Goal: Information Seeking & Learning: Find specific fact

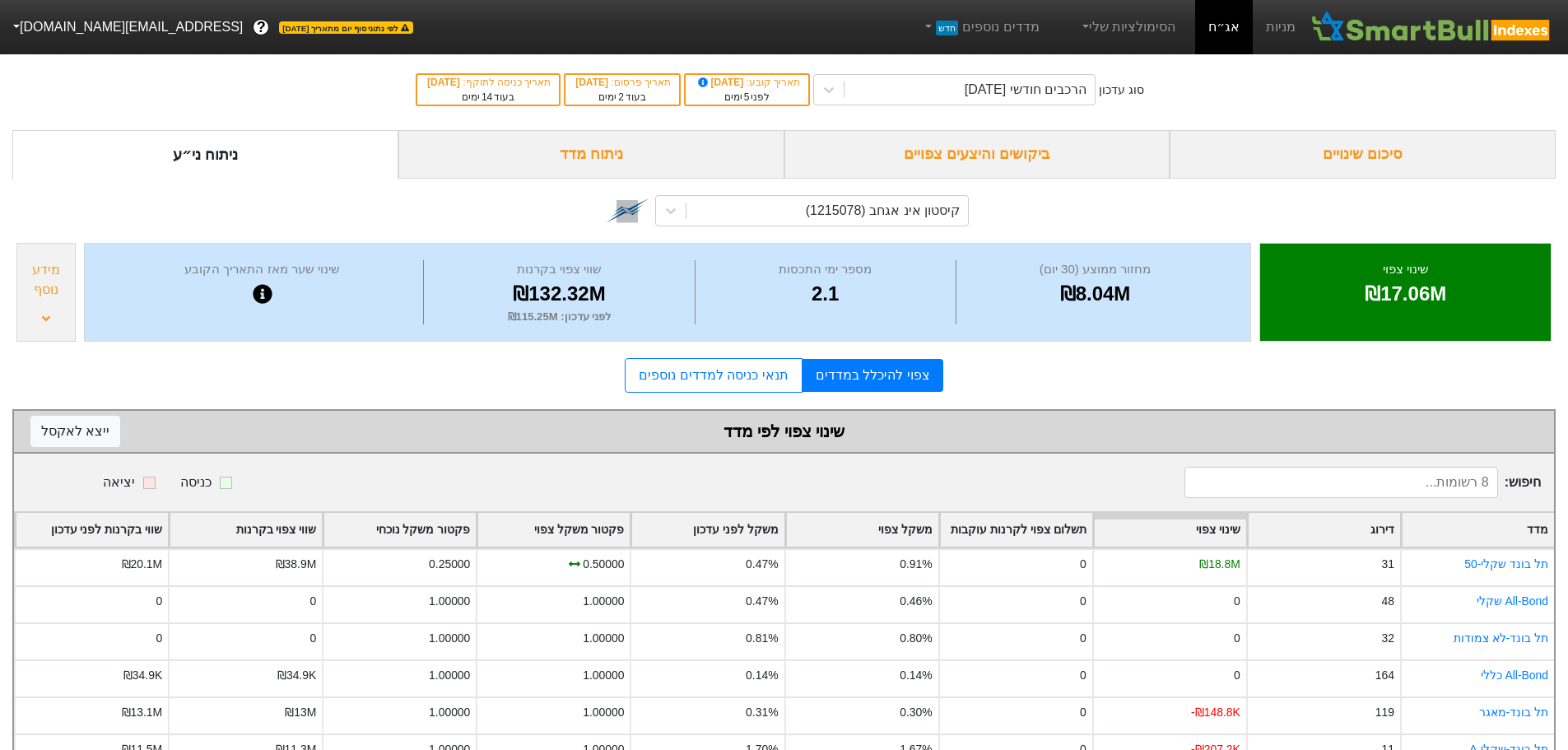
click at [1017, 144] on div "ביקושים והיצעים צפויים" at bounding box center [977, 154] width 386 height 49
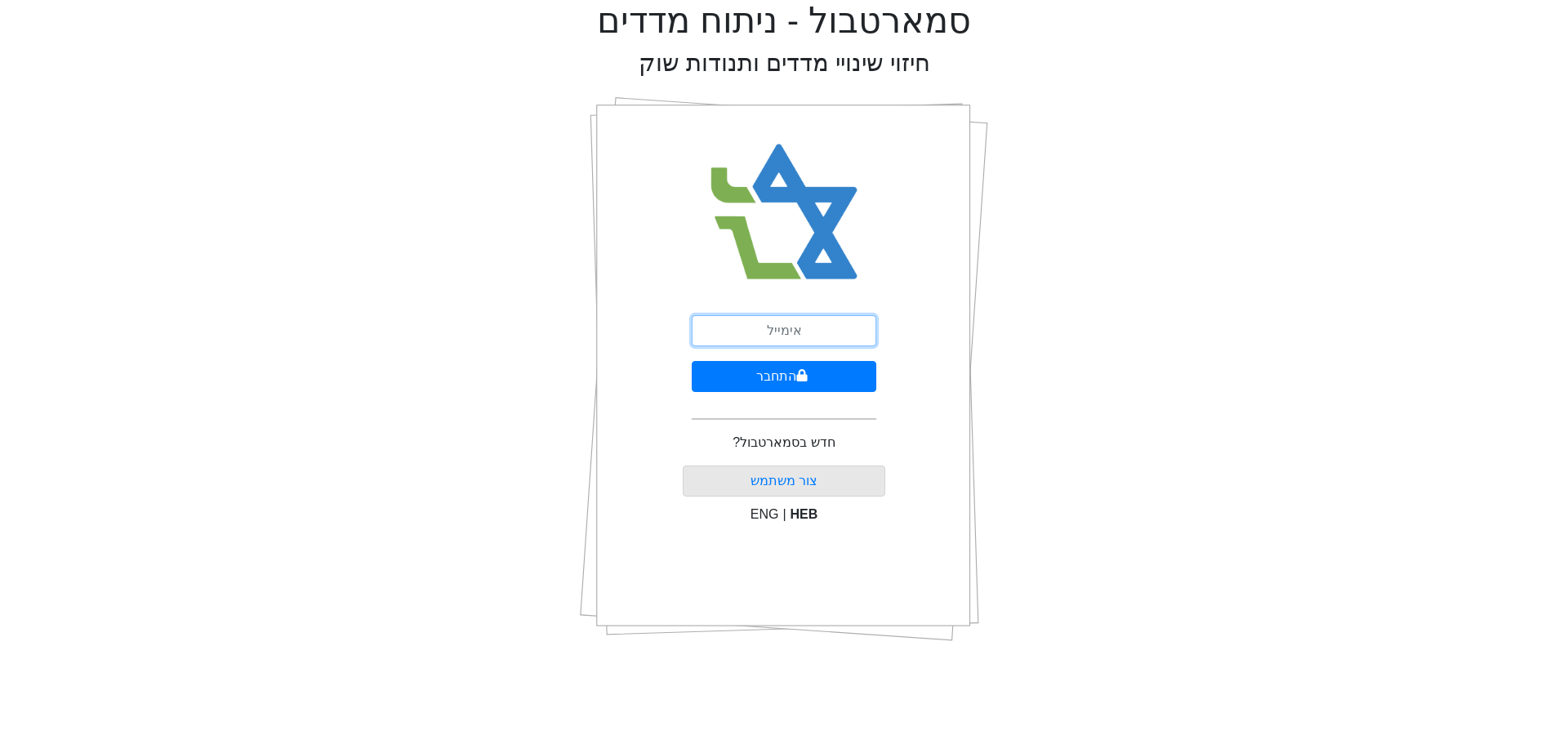
click at [786, 329] on input "email" at bounding box center [784, 330] width 185 height 31
type input "[EMAIL_ADDRESS][DOMAIN_NAME]"
click at [768, 382] on button "התחבר" at bounding box center [784, 376] width 185 height 31
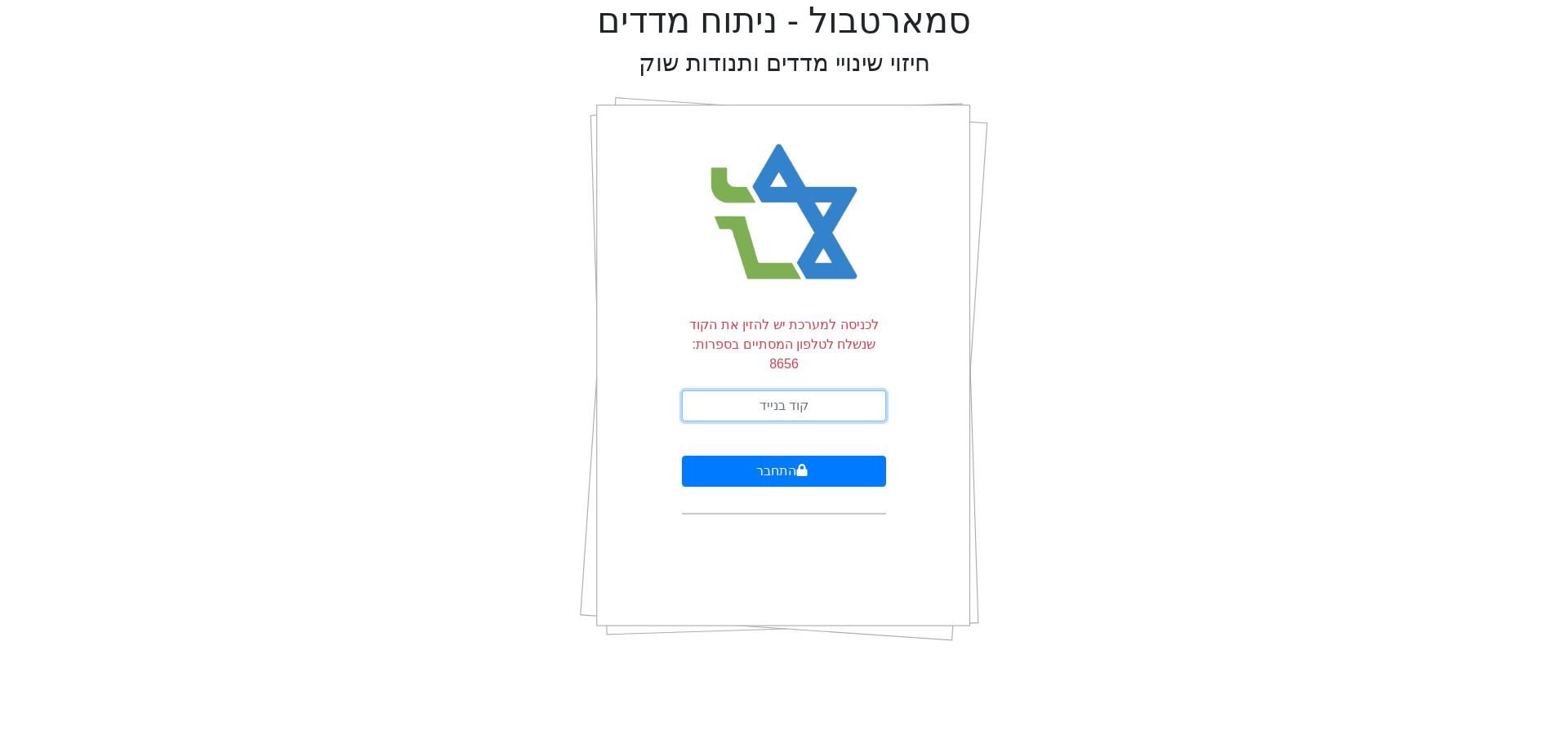
click at [762, 390] on input "text" at bounding box center [784, 405] width 204 height 31
type input "540589"
click at [682, 455] on button "התחבר" at bounding box center [784, 470] width 204 height 31
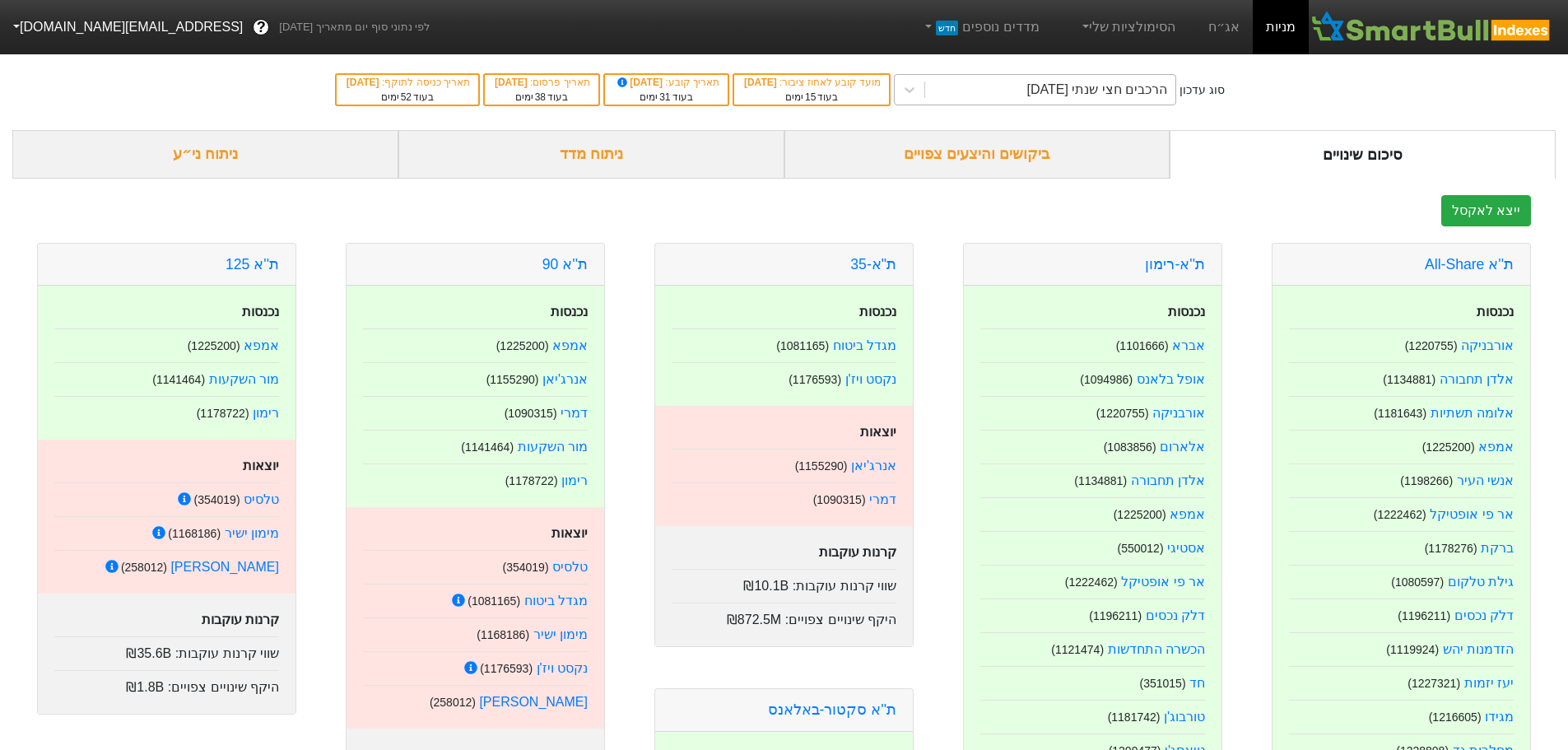
click at [1049, 78] on div "הרכבים חצי שנתי 06/11/2025" at bounding box center [1050, 90] width 251 height 30
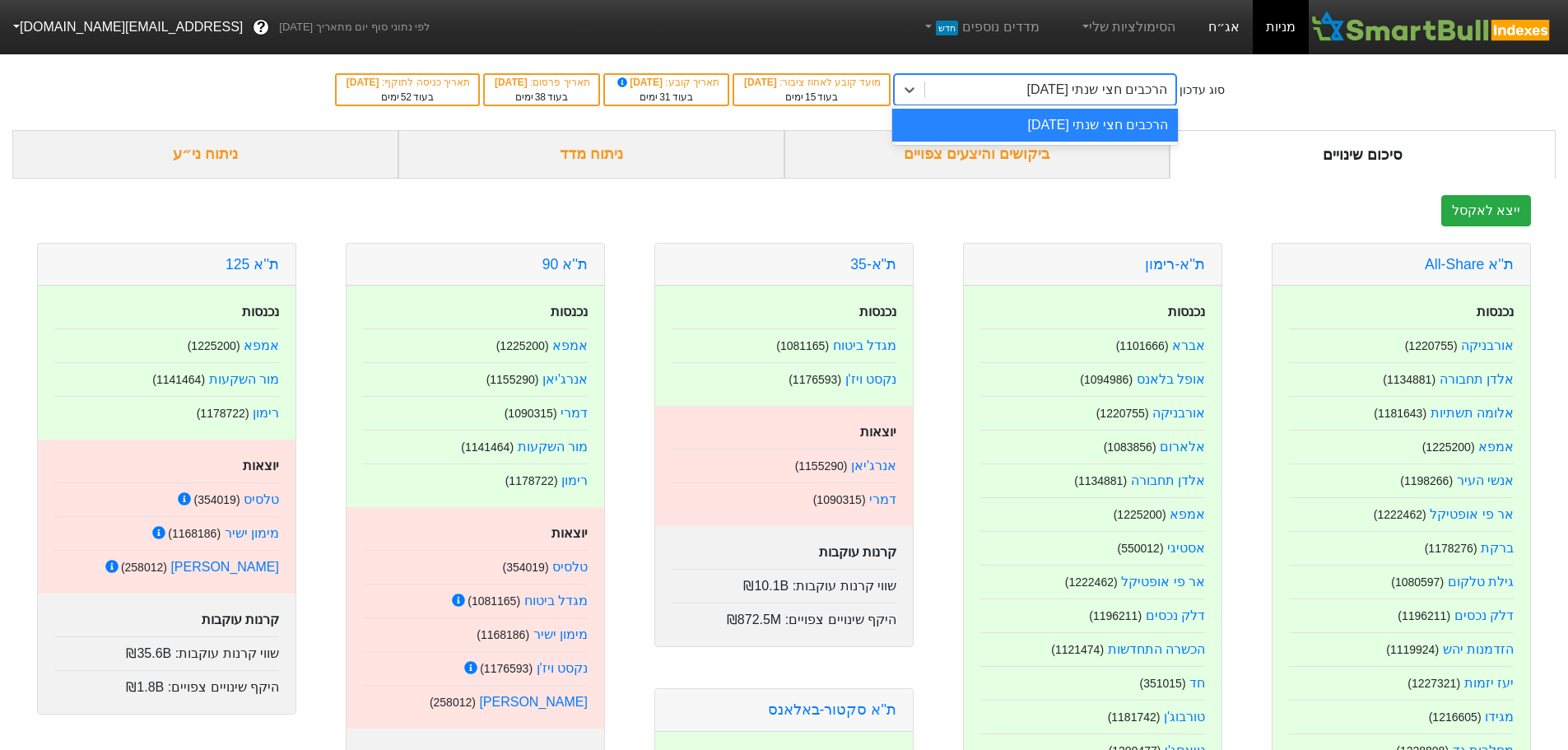
click at [1235, 19] on link "אג״ח" at bounding box center [1223, 27] width 57 height 55
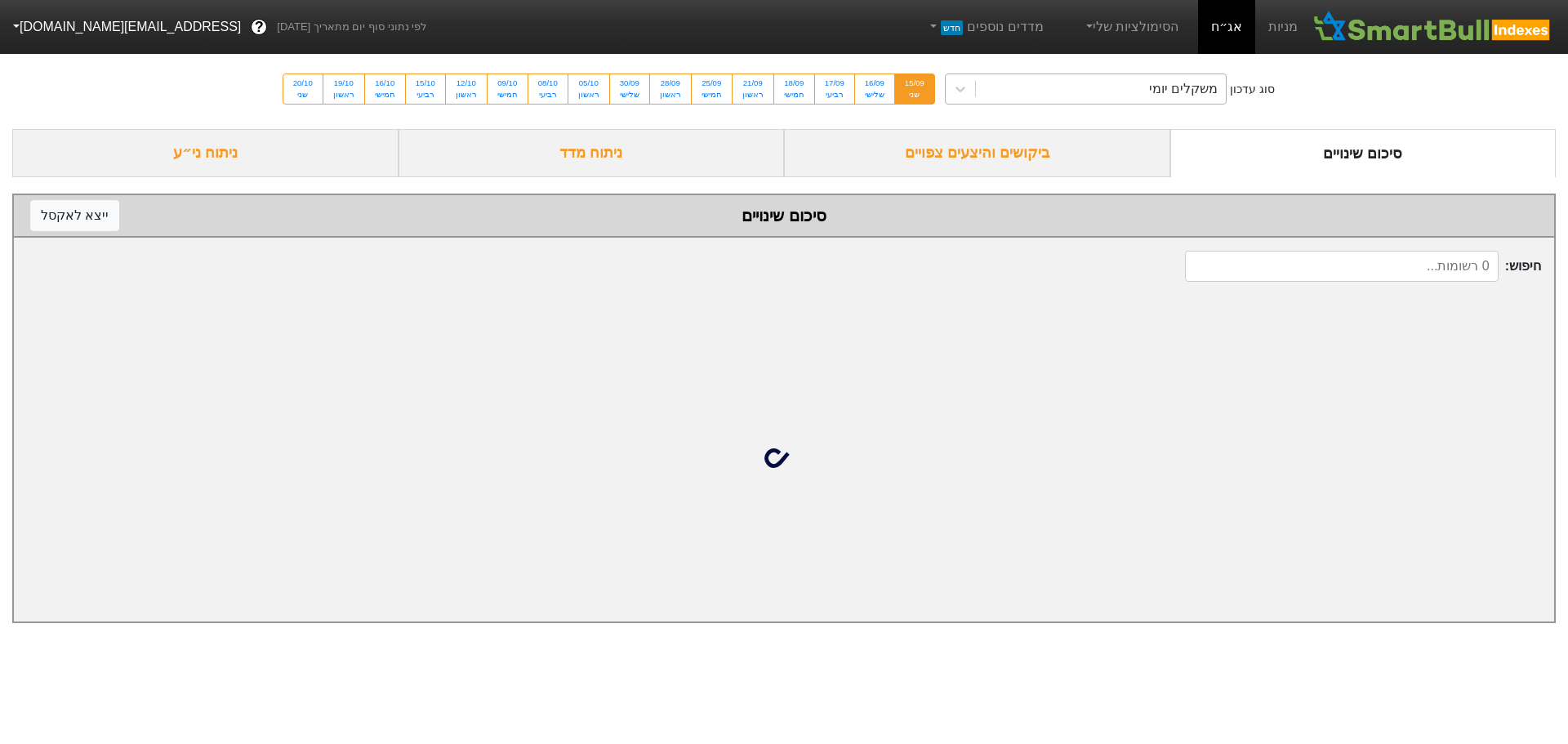
click at [1065, 94] on div "משקלים יומי" at bounding box center [1101, 89] width 250 height 30
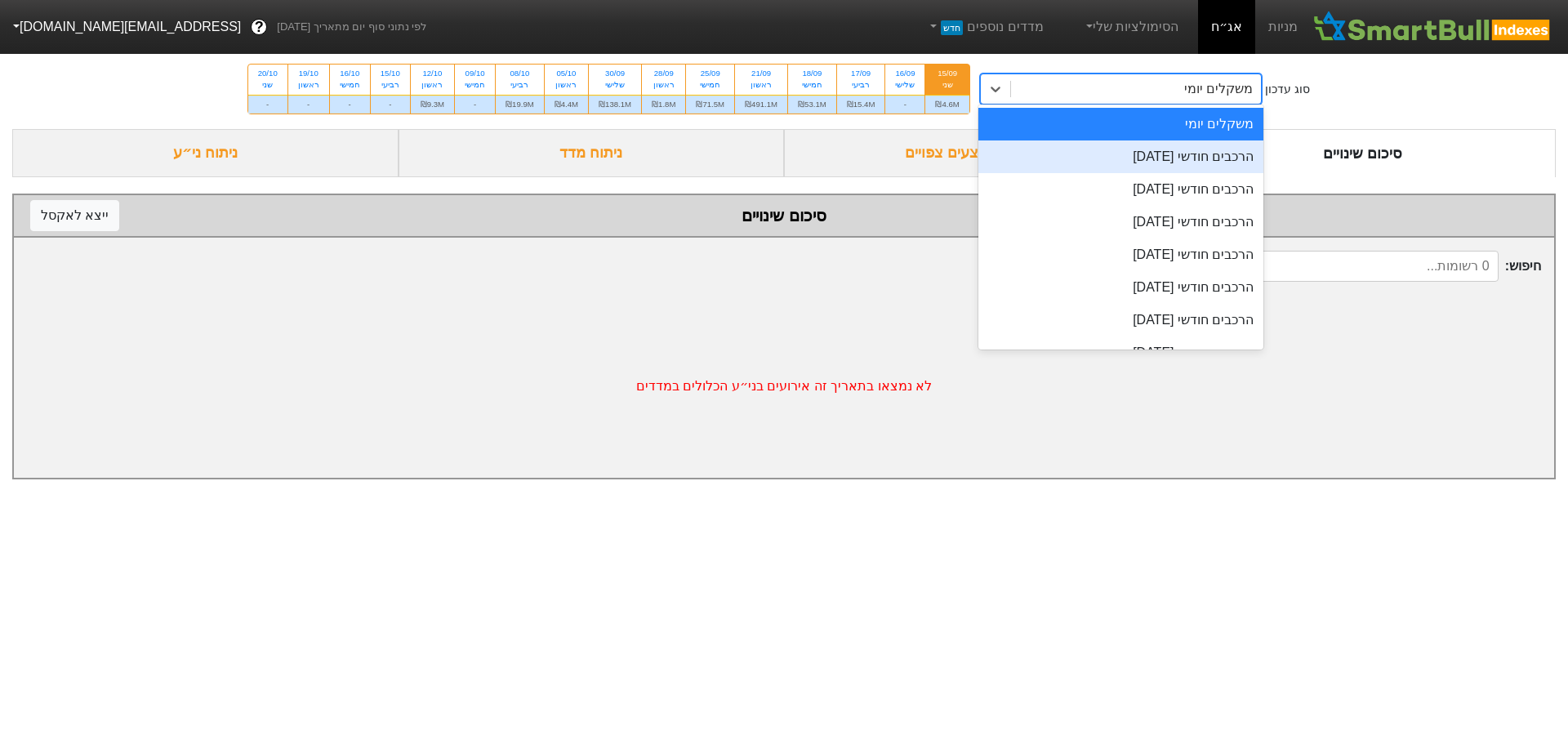
click at [1096, 165] on div "הרכבים חודשי [DATE]" at bounding box center [1121, 156] width 285 height 32
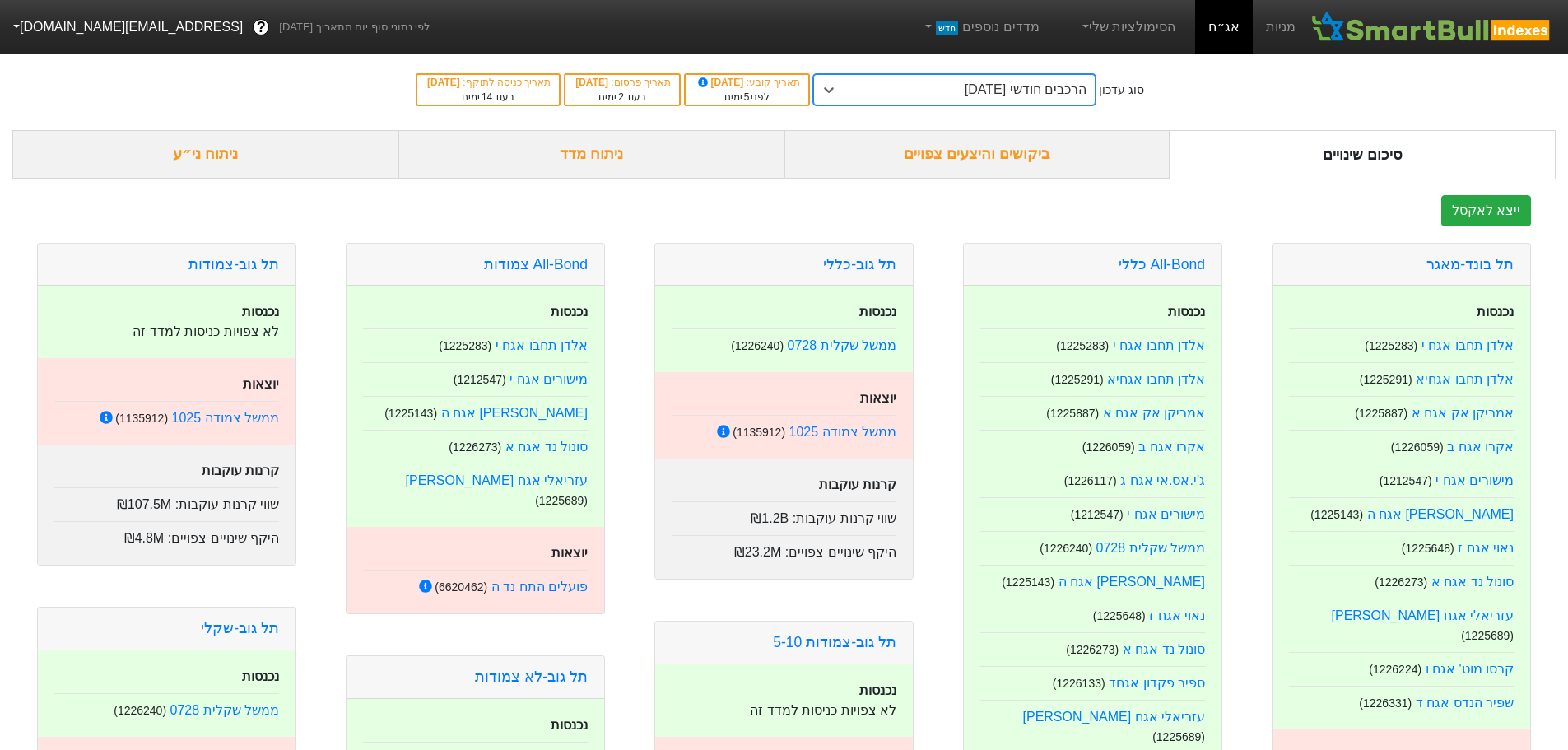
click at [986, 156] on div "ביקושים והיצעים צפויים" at bounding box center [977, 154] width 386 height 49
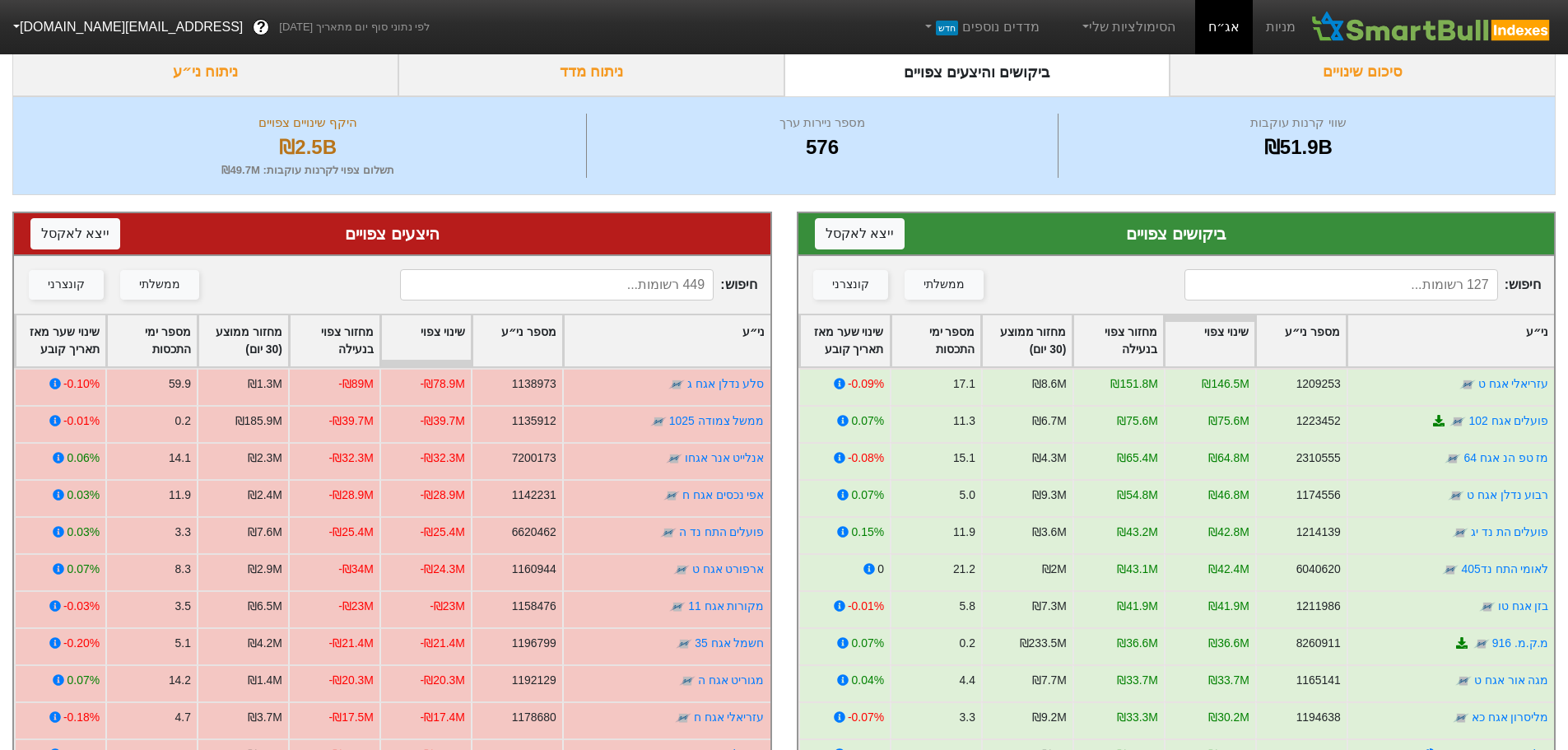
scroll to position [165, 0]
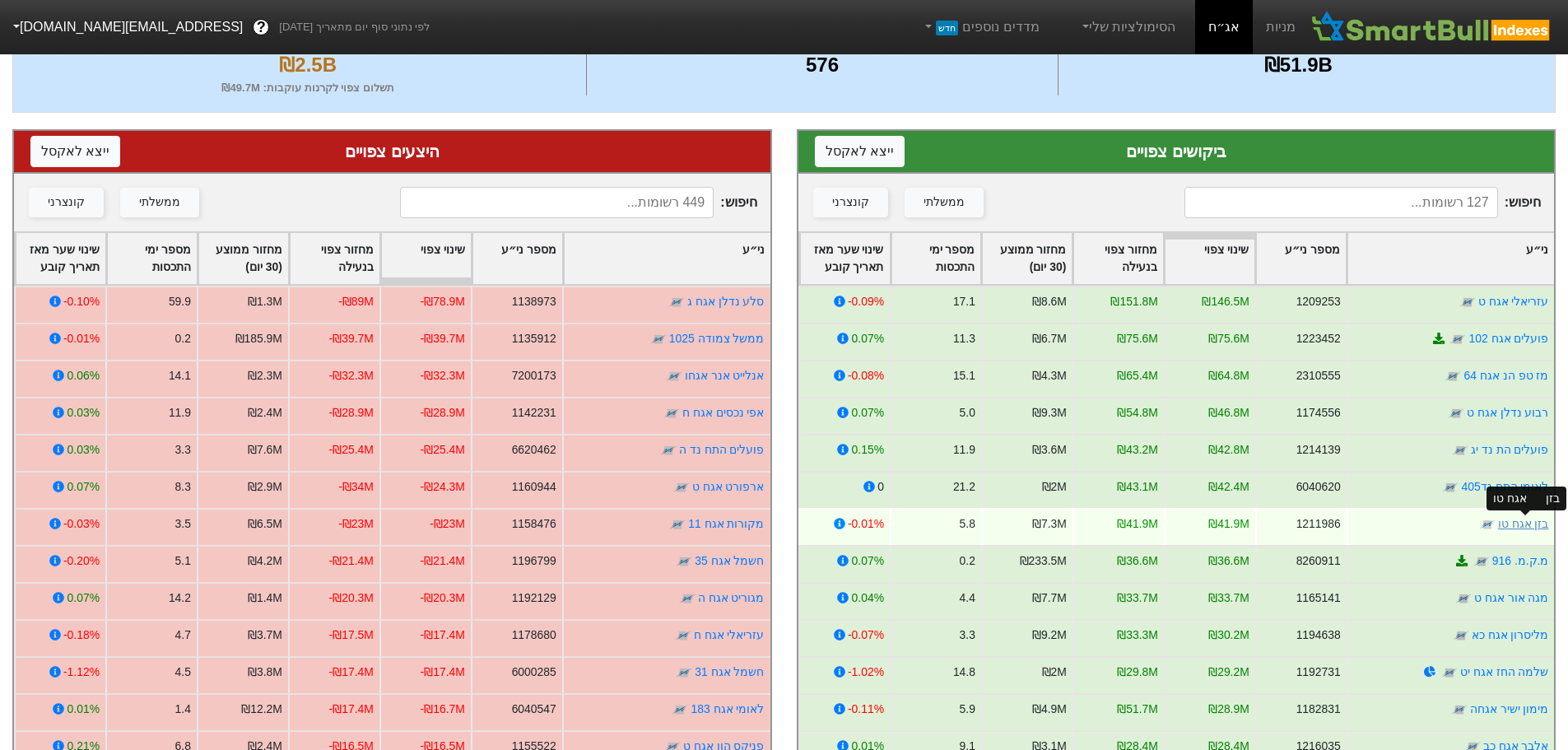
click at [1513, 520] on link "בזן אגח טו" at bounding box center [1523, 523] width 51 height 13
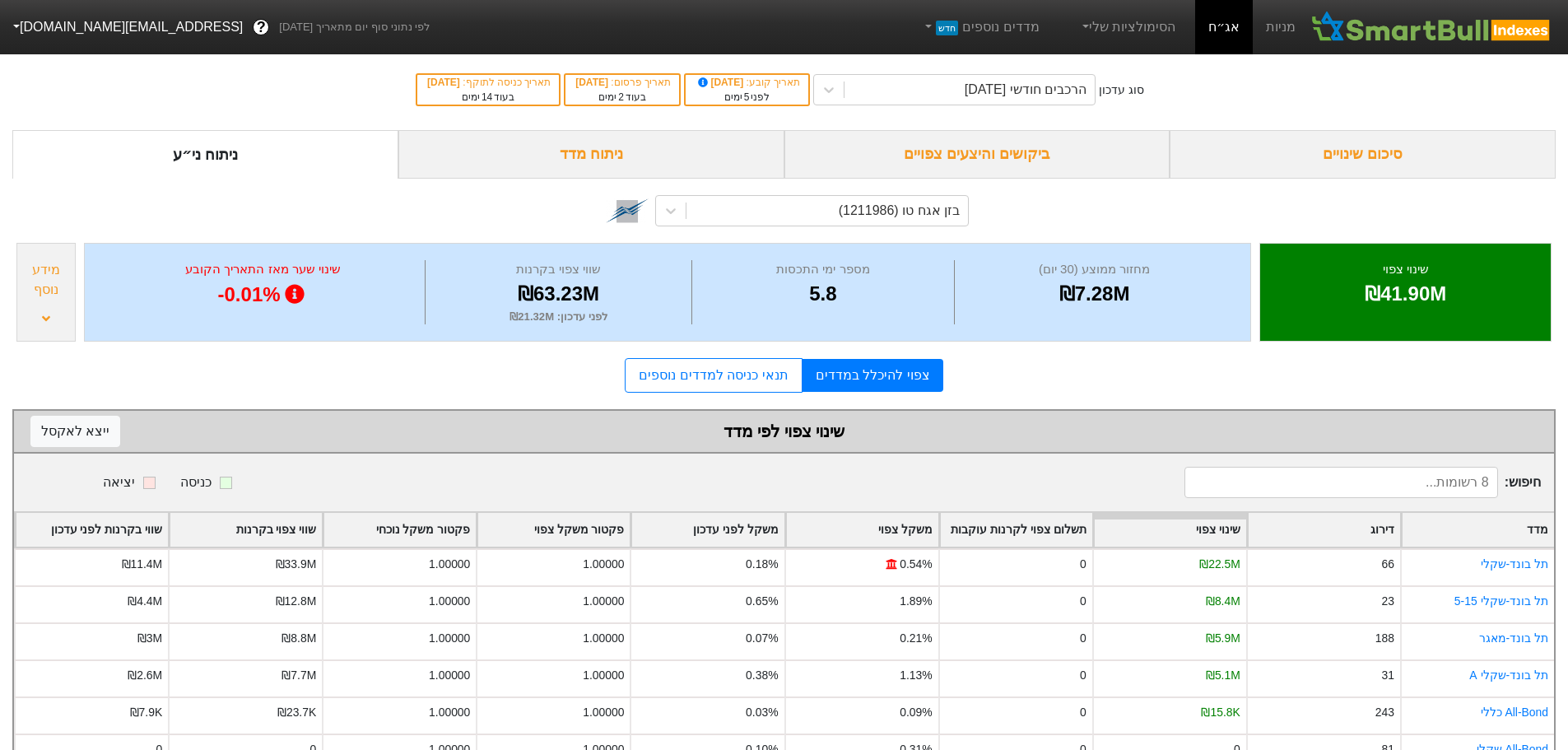
click at [970, 154] on div "ביקושים והיצעים צפויים" at bounding box center [977, 154] width 386 height 49
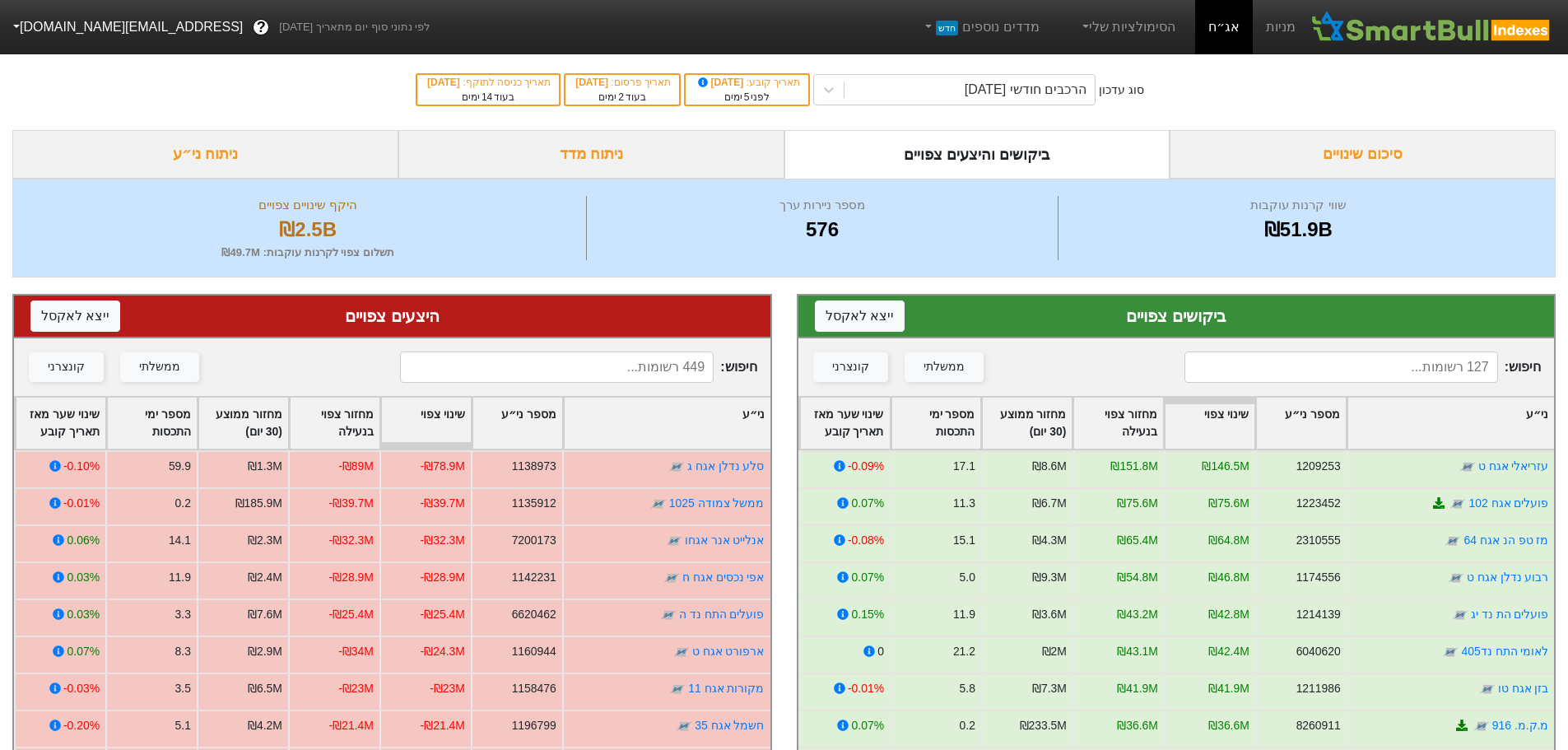
click at [1370, 359] on input at bounding box center [1340, 366] width 313 height 31
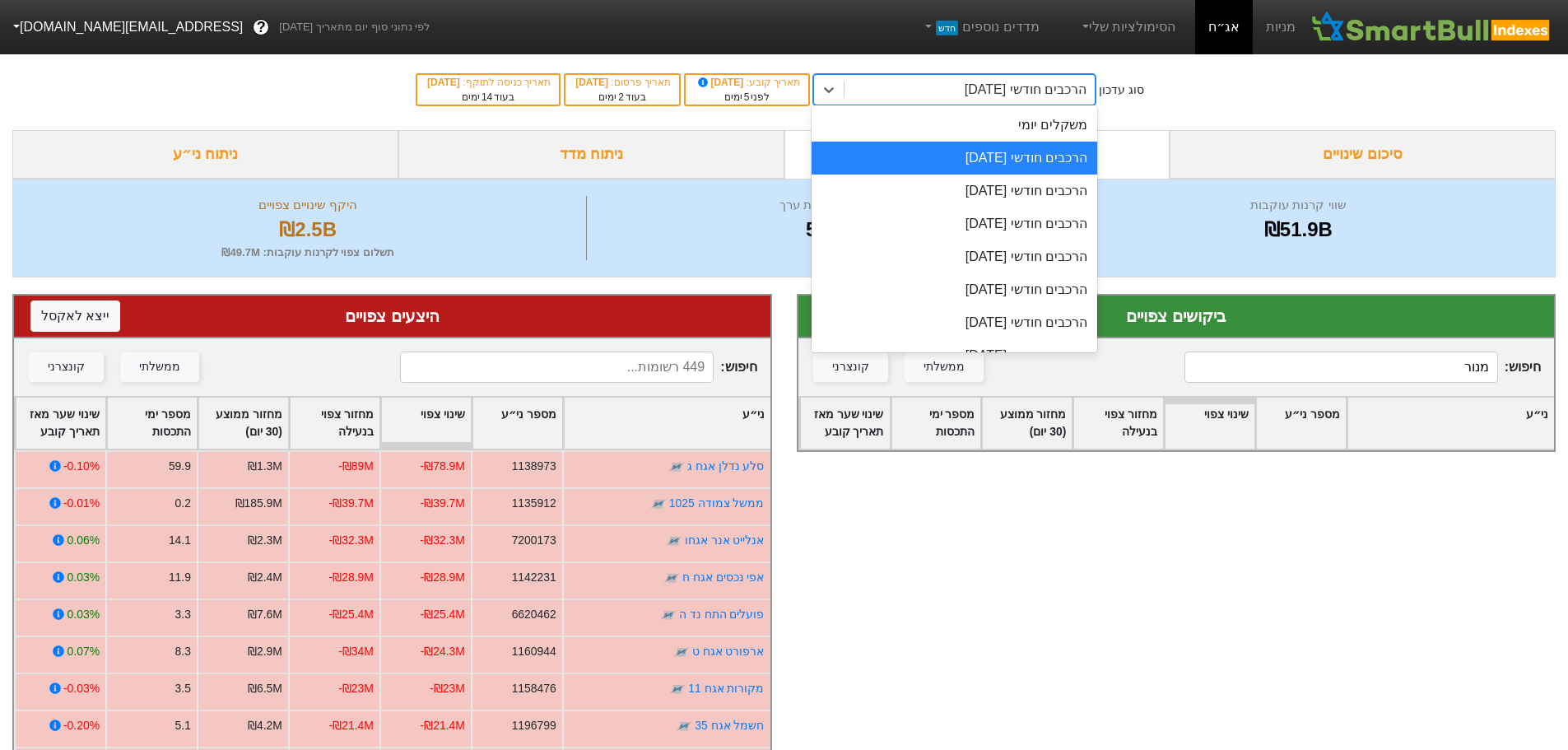
click at [1063, 101] on div "הרכבים חודשי [DATE]" at bounding box center [970, 90] width 251 height 30
click at [1052, 196] on div "הרכבים חודשי 29/10/2025" at bounding box center [955, 191] width 286 height 33
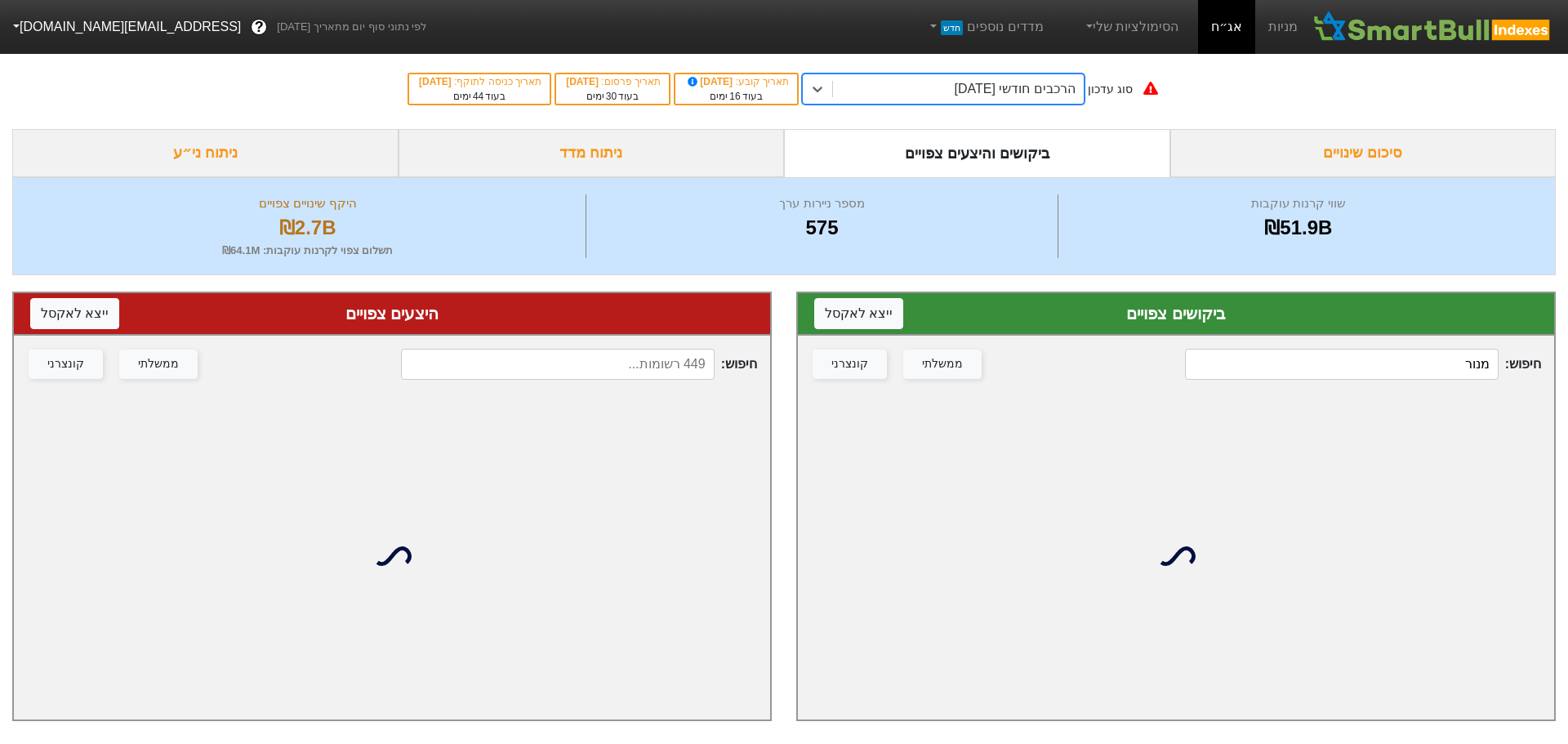
click at [1407, 349] on input "מנור" at bounding box center [1341, 363] width 313 height 31
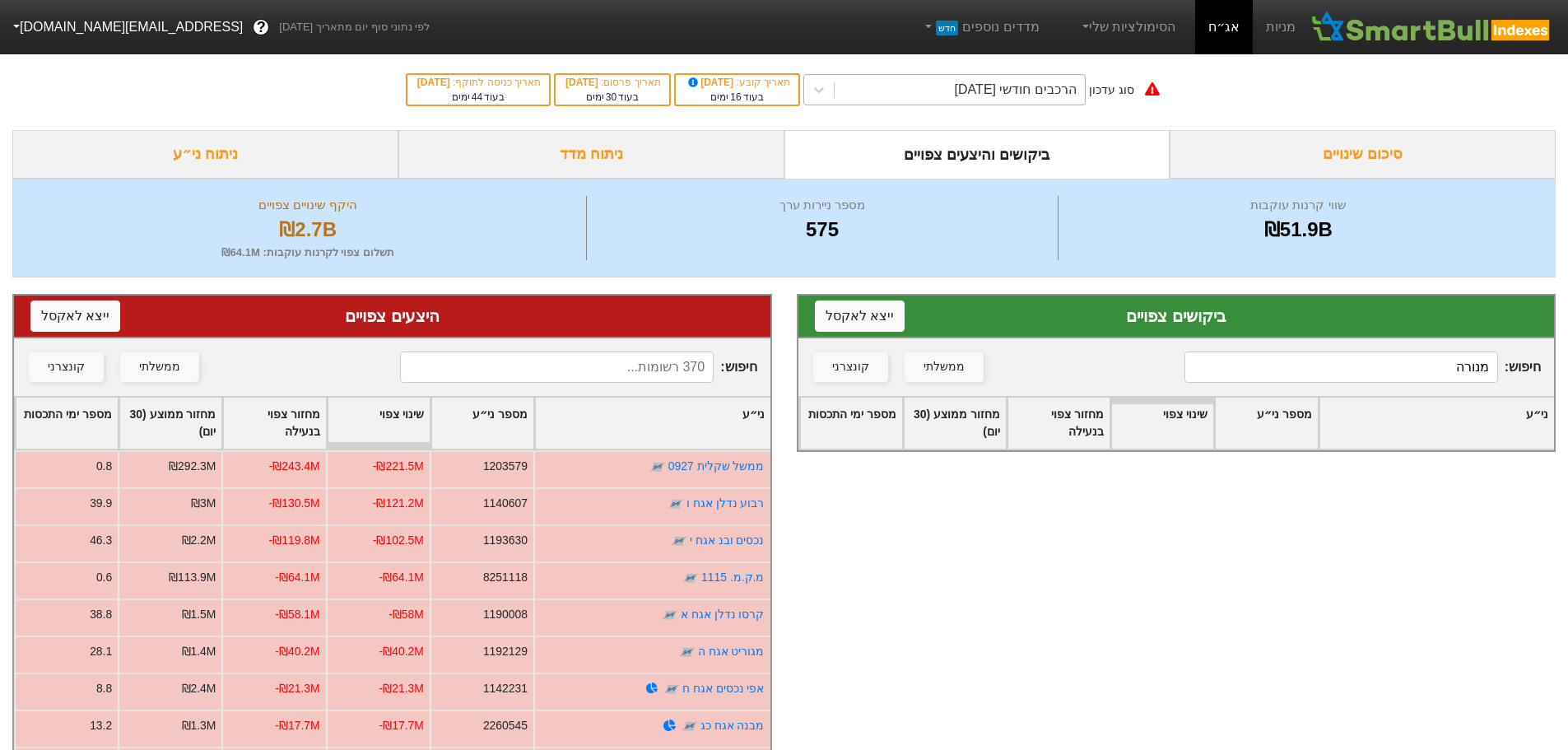
click at [1052, 86] on div "הרכבים חודשי 29/10/2025" at bounding box center [1016, 89] width 122 height 19
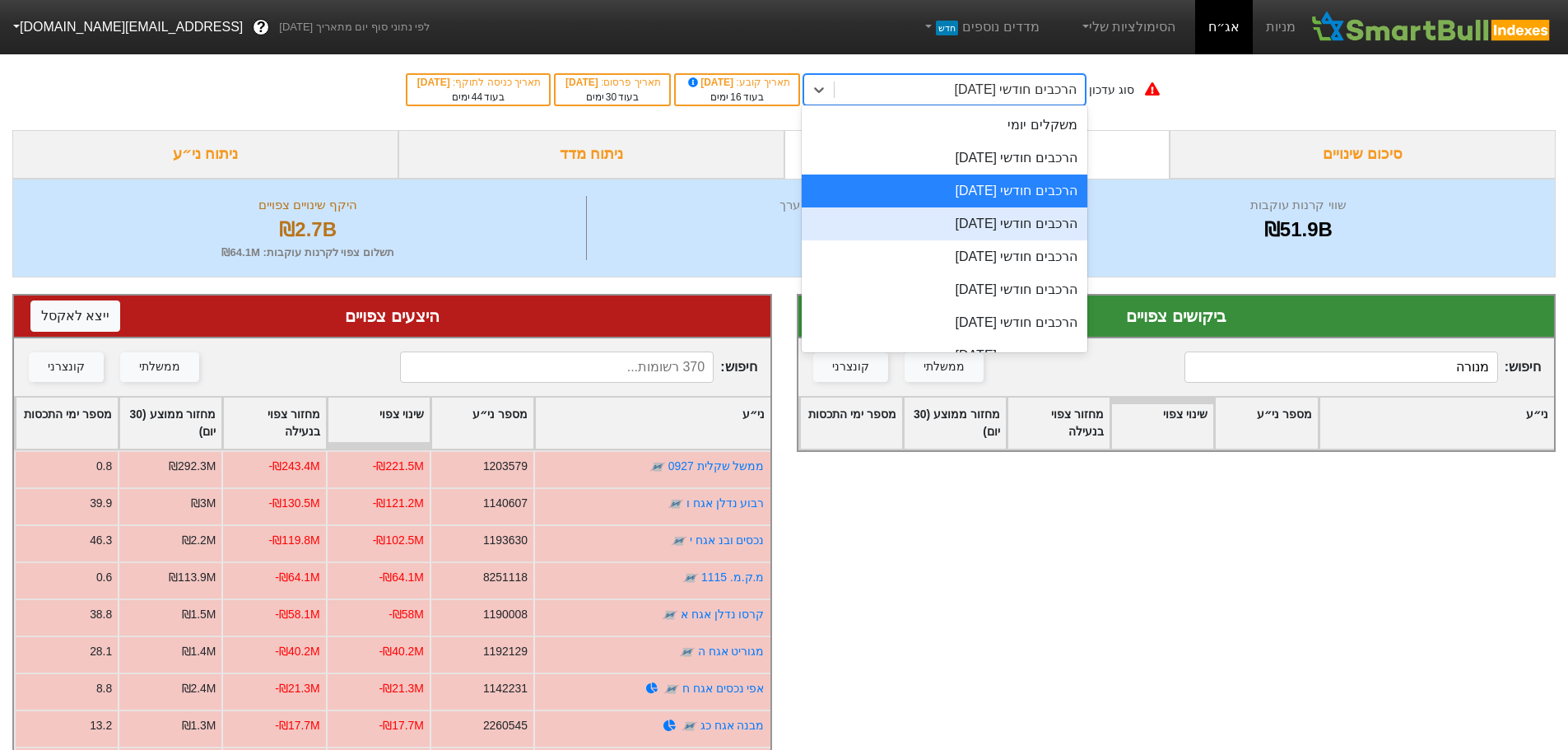
click at [1017, 227] on div "הרכבים חודשי 26/11/2025" at bounding box center [944, 223] width 286 height 33
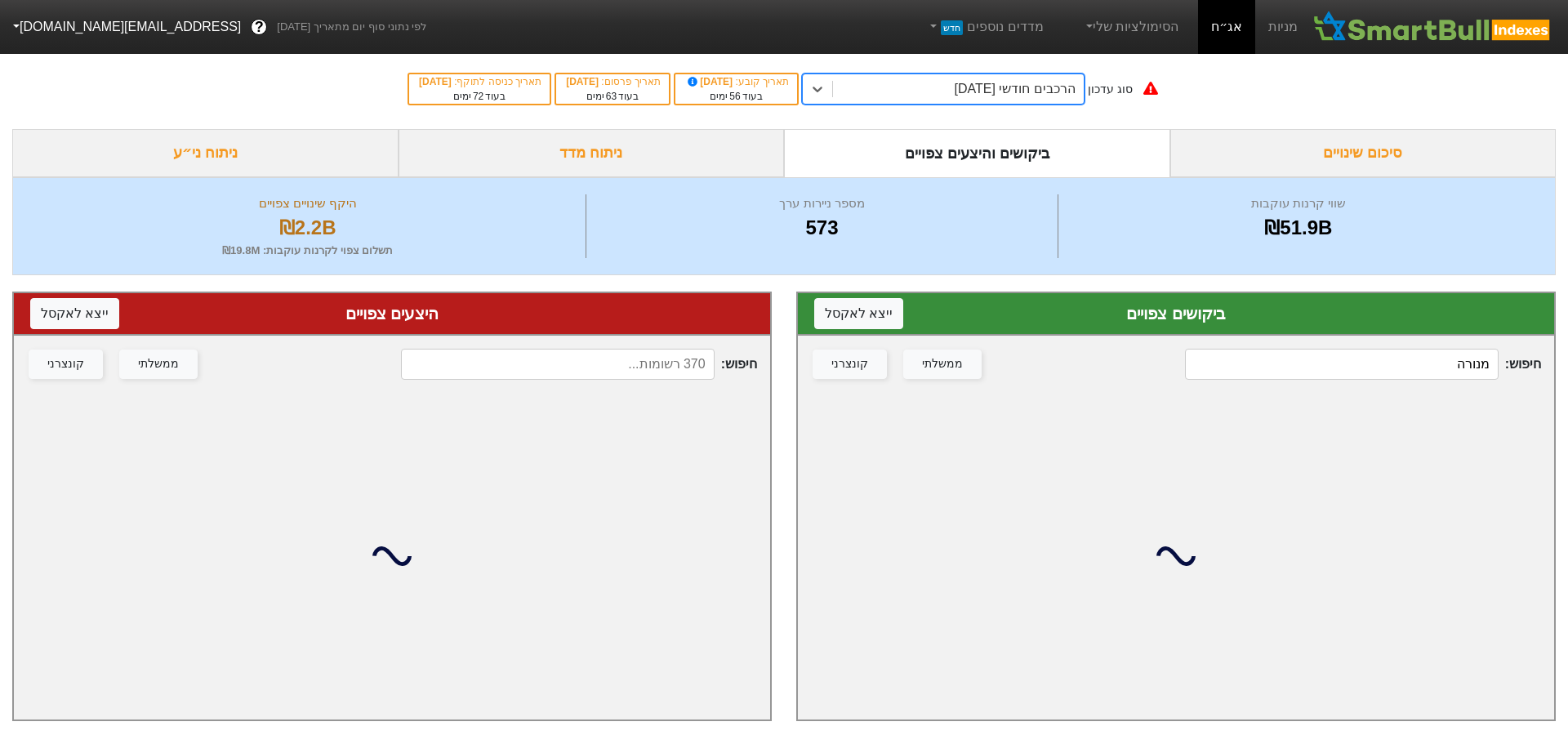
click at [1413, 380] on input "מנורה" at bounding box center [1341, 363] width 313 height 31
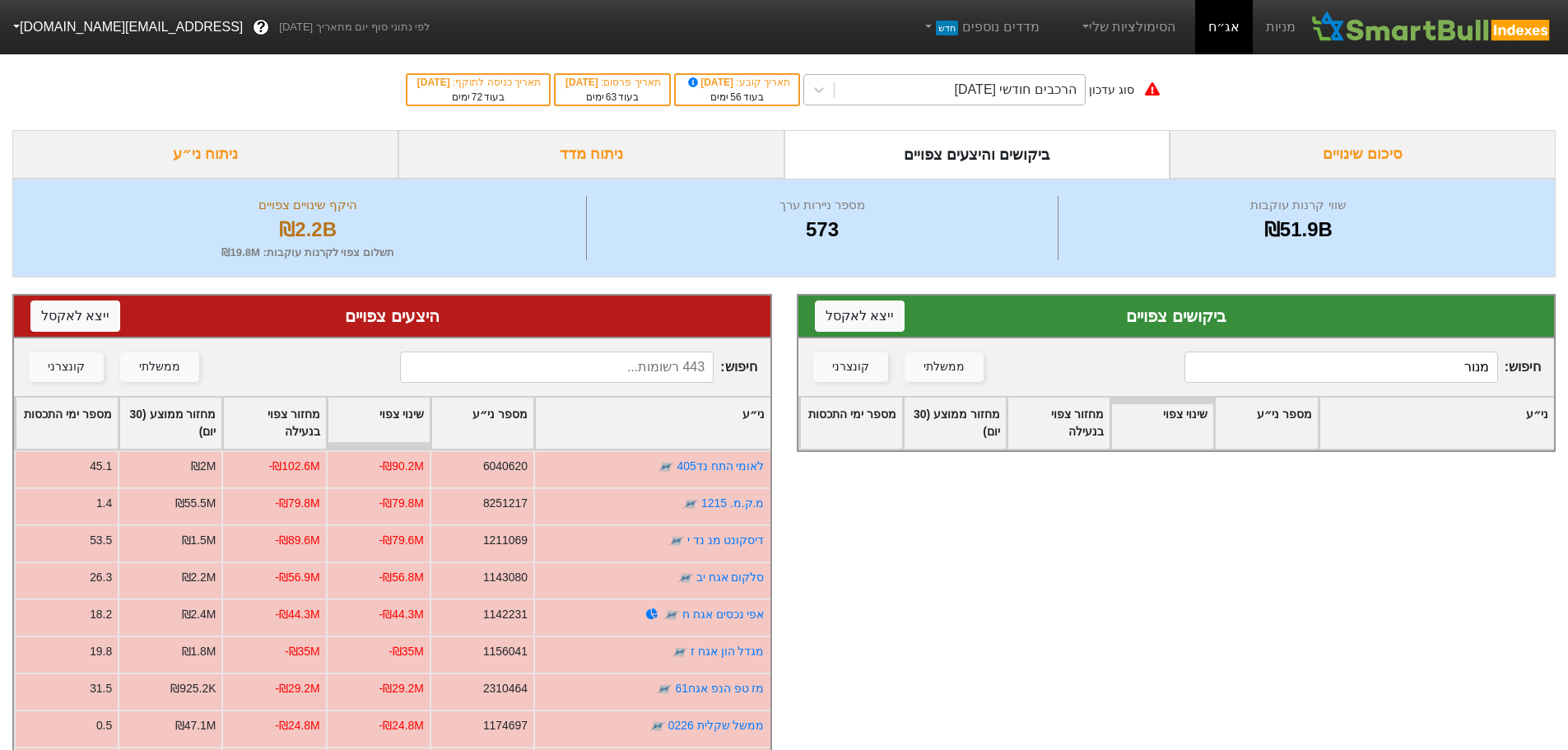
type input "מנור"
drag, startPoint x: 1065, startPoint y: 90, endPoint x: 1066, endPoint y: 103, distance: 13.0
click at [1065, 90] on div "הרכבים חודשי 26/11/2025" at bounding box center [1016, 89] width 122 height 19
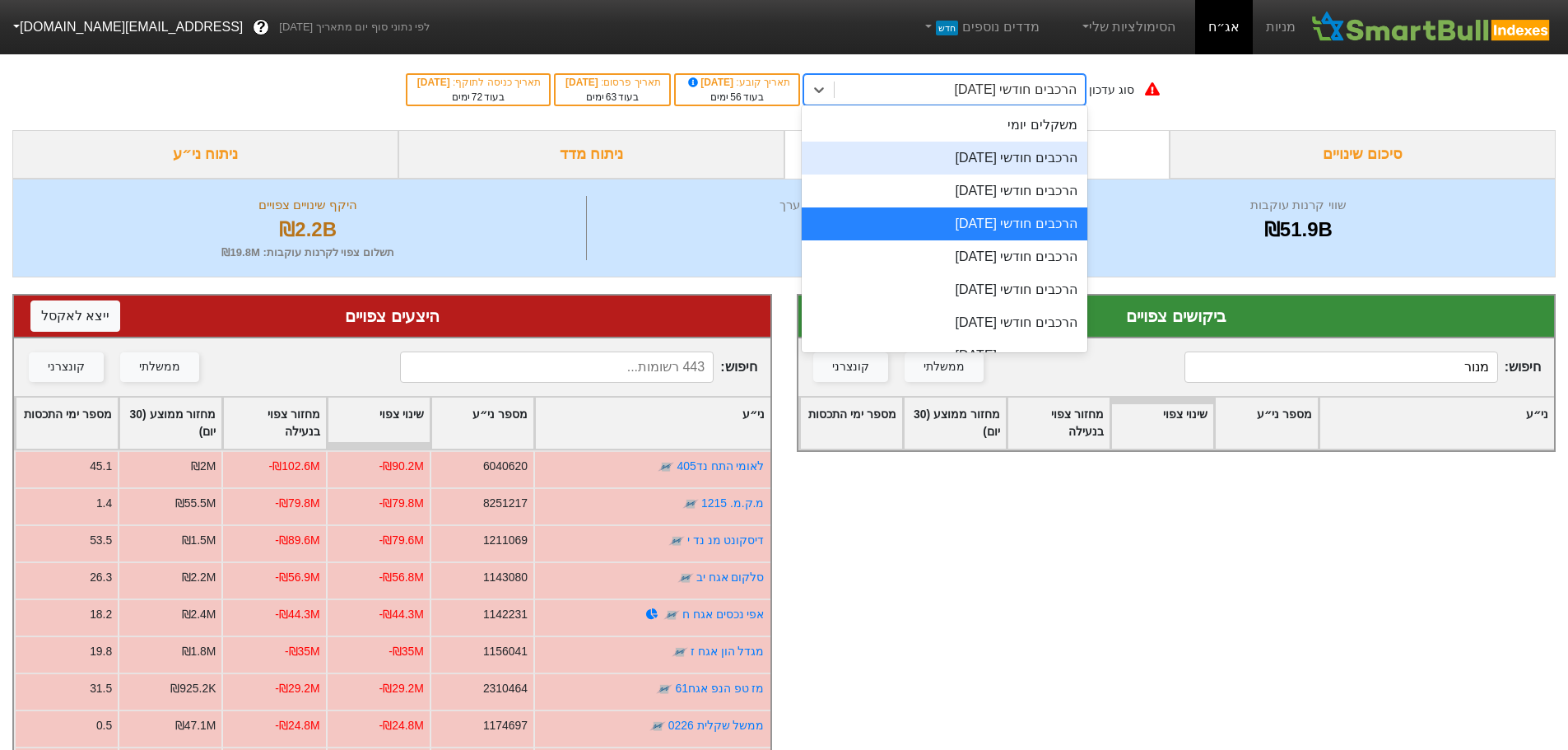
click at [1062, 168] on div "הרכבים חודשי [DATE]" at bounding box center [944, 157] width 286 height 33
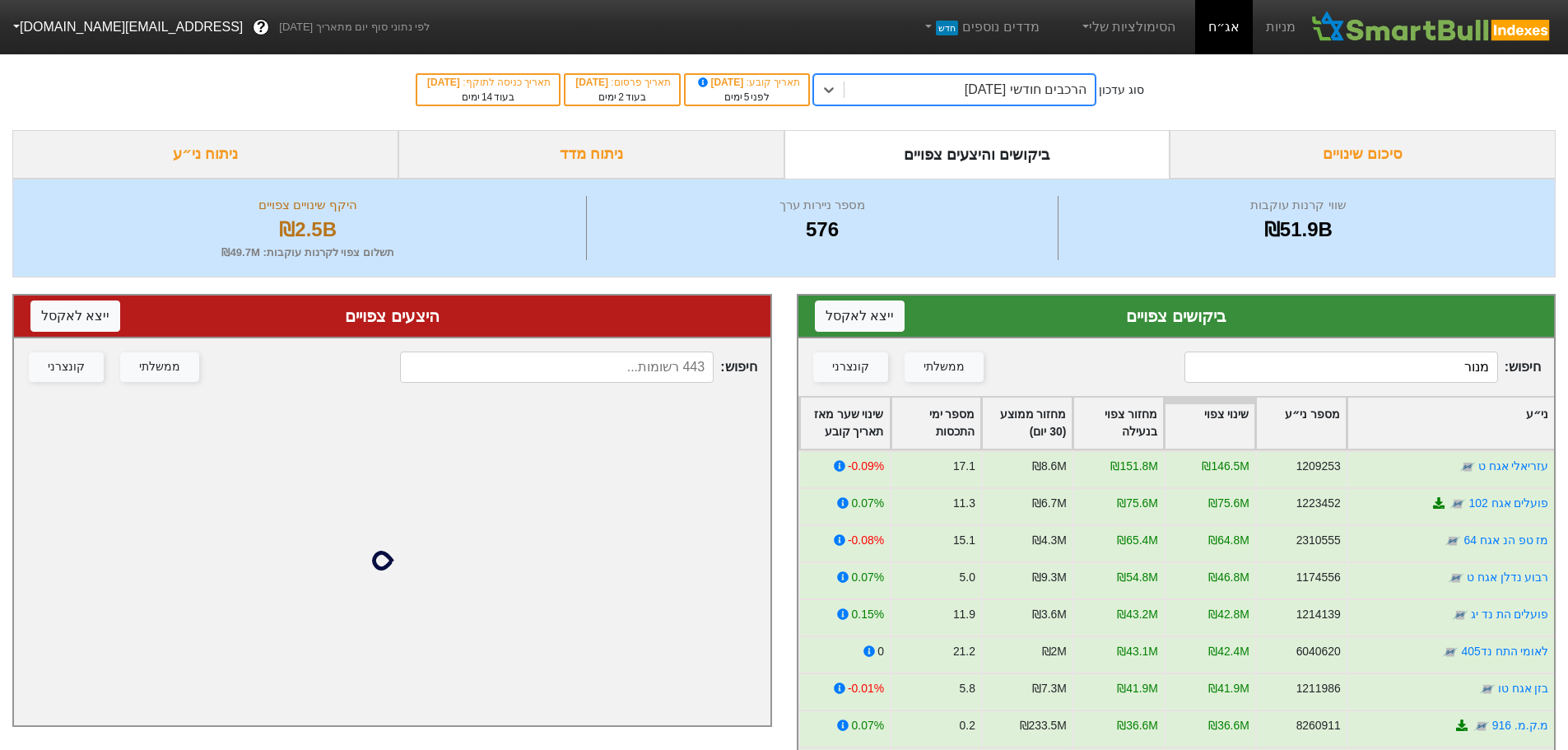
click at [1457, 371] on input "מנור" at bounding box center [1340, 366] width 313 height 31
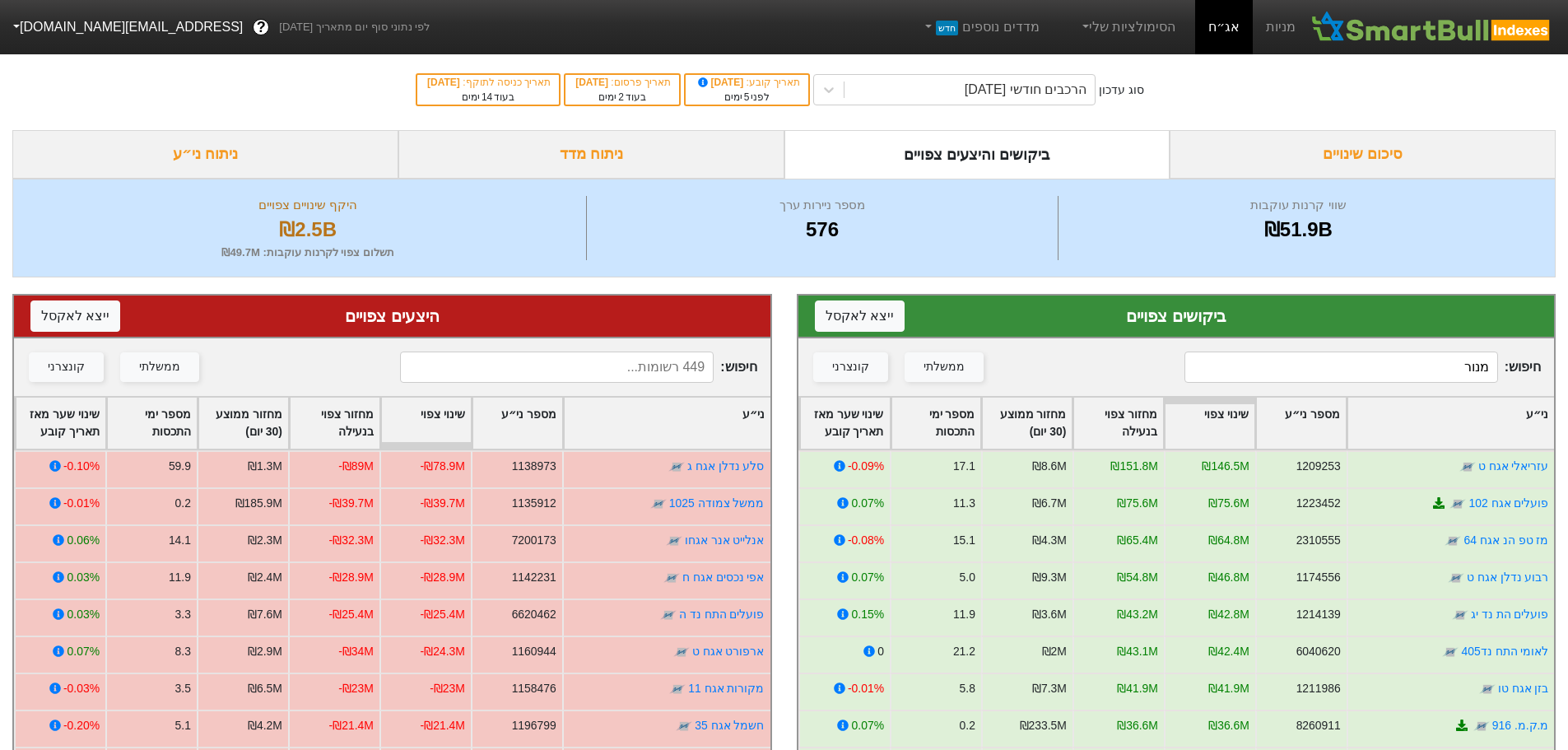
click at [1457, 371] on input "מנור" at bounding box center [1340, 366] width 313 height 31
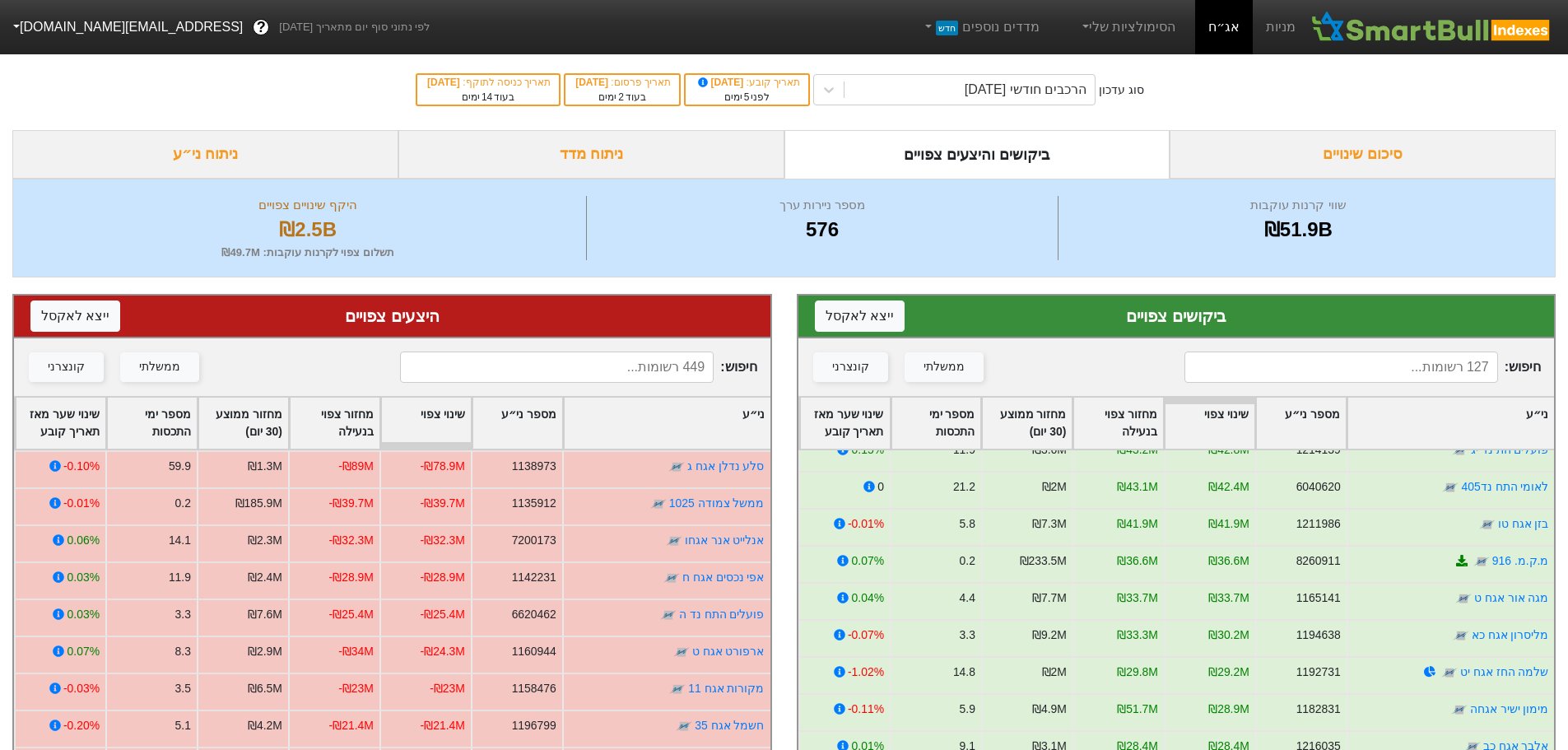
scroll to position [247, 0]
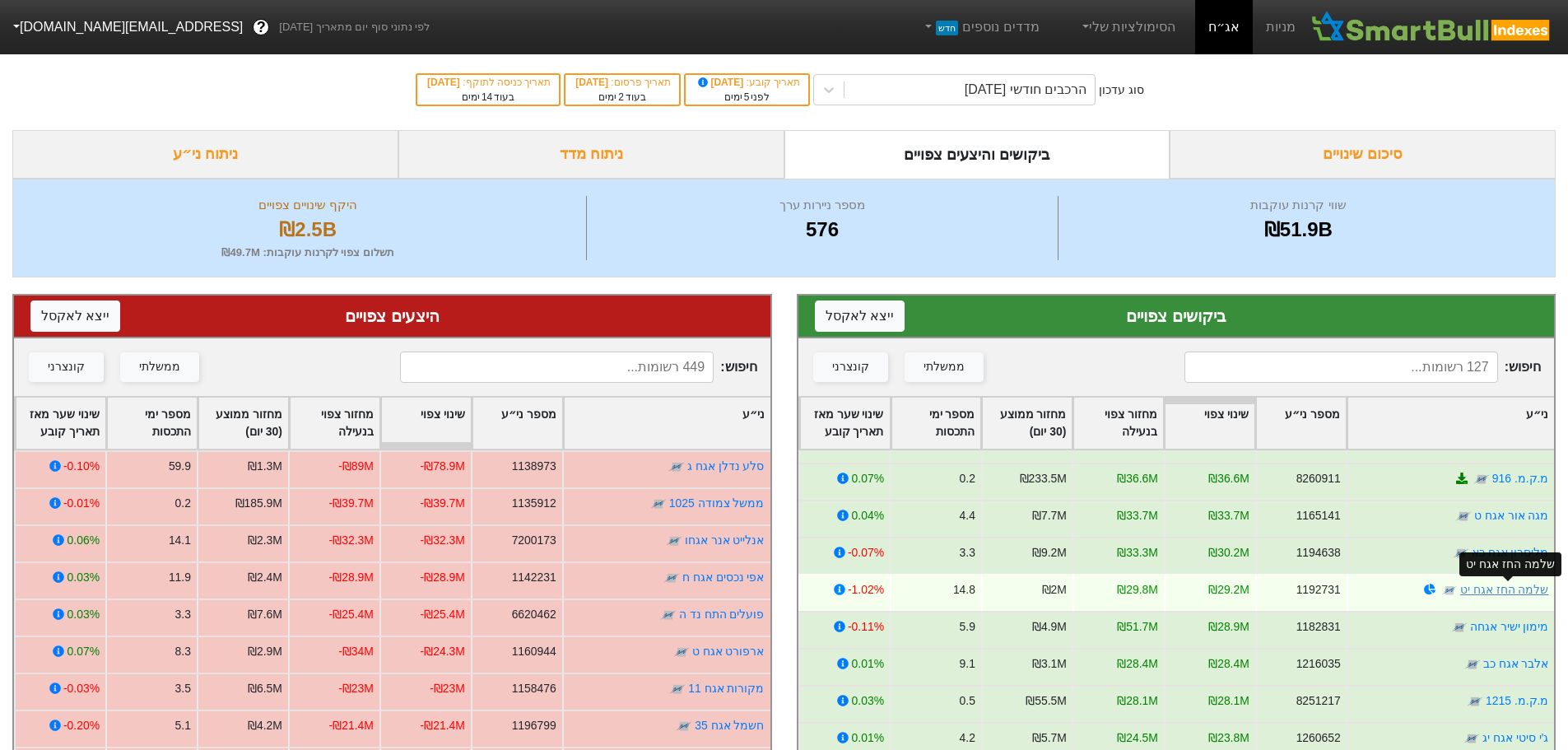
click at [1505, 589] on link "שלמה החז אגח יט" at bounding box center [1504, 589] width 89 height 13
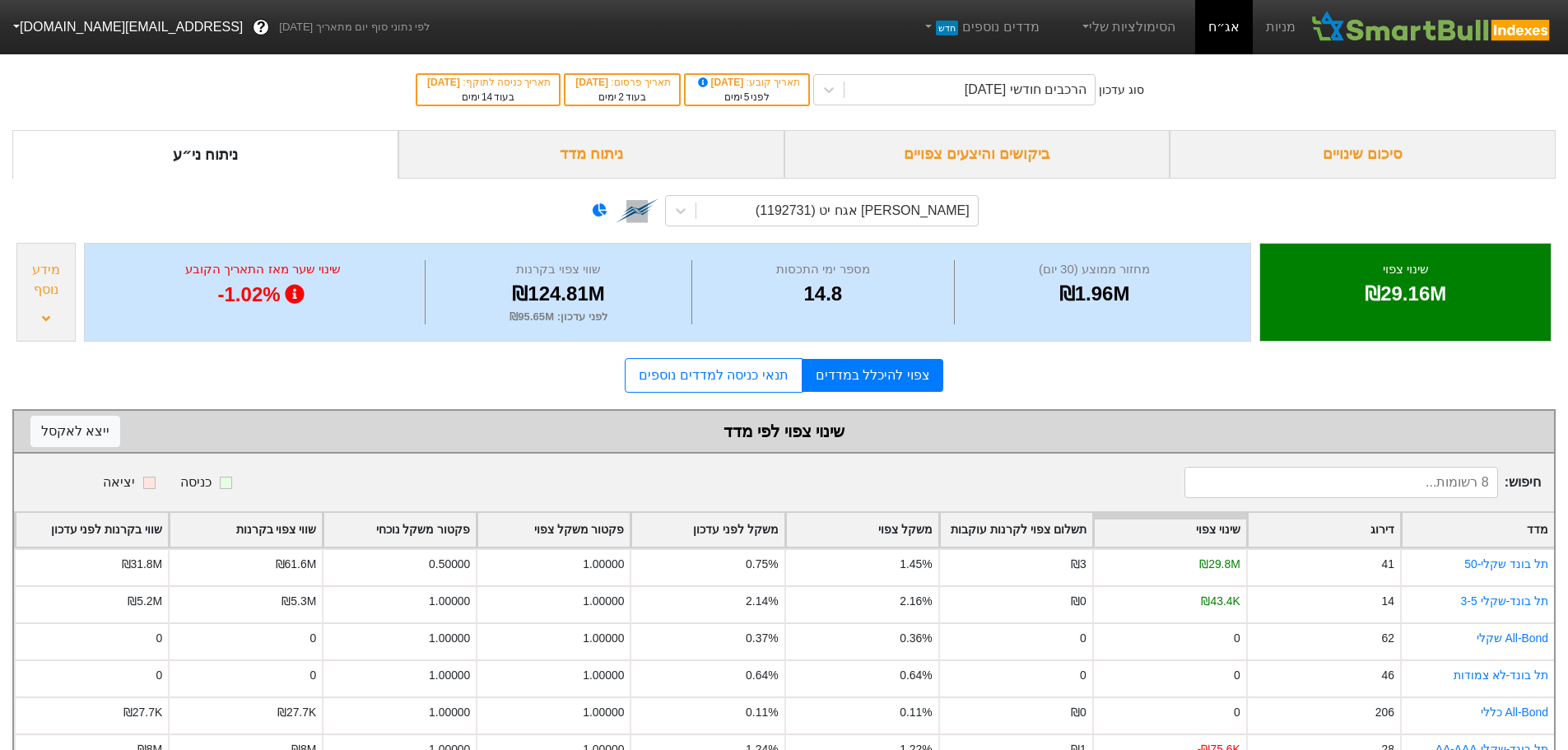
scroll to position [125, 0]
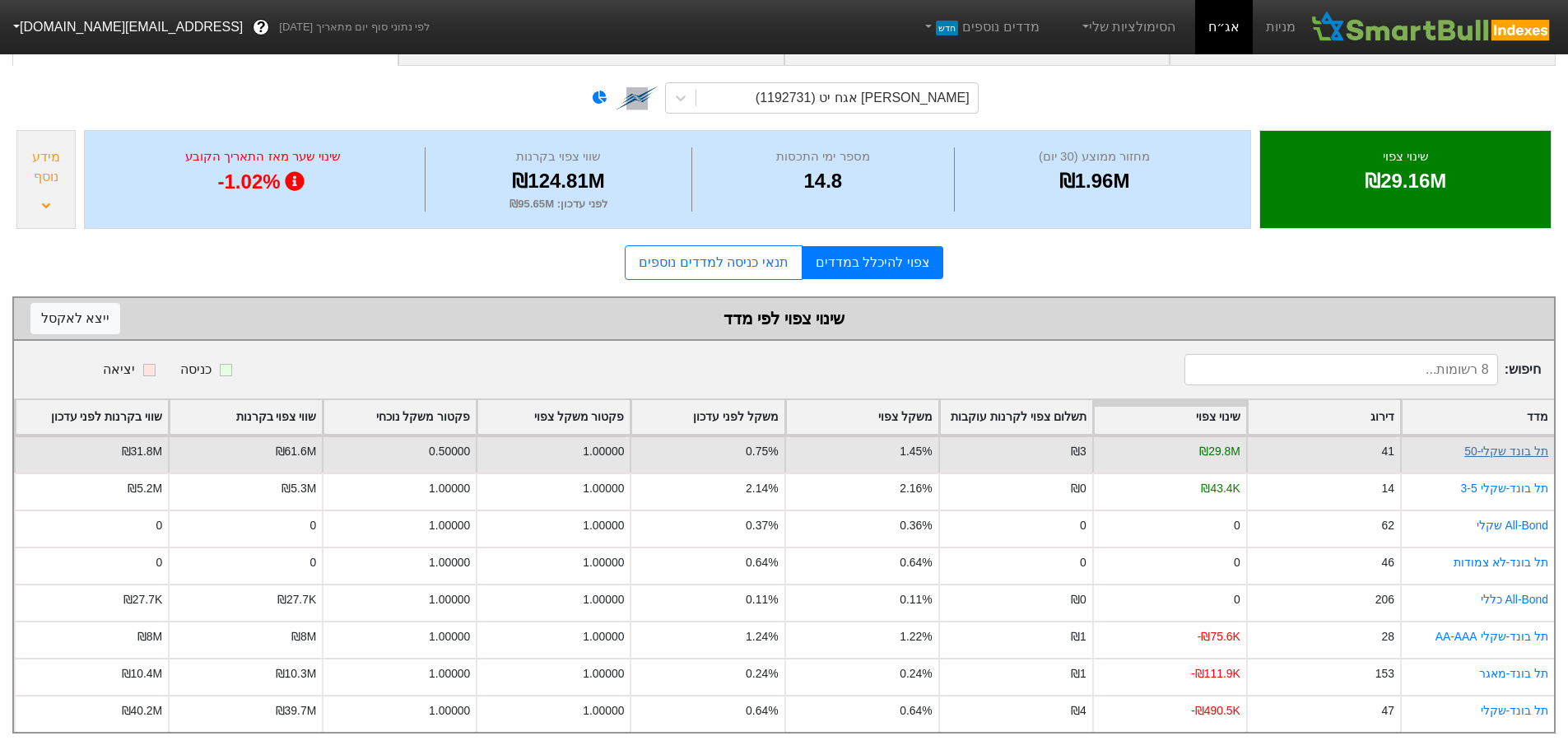
click at [1485, 445] on link "תל בונד שקלי-50" at bounding box center [1505, 451] width 84 height 13
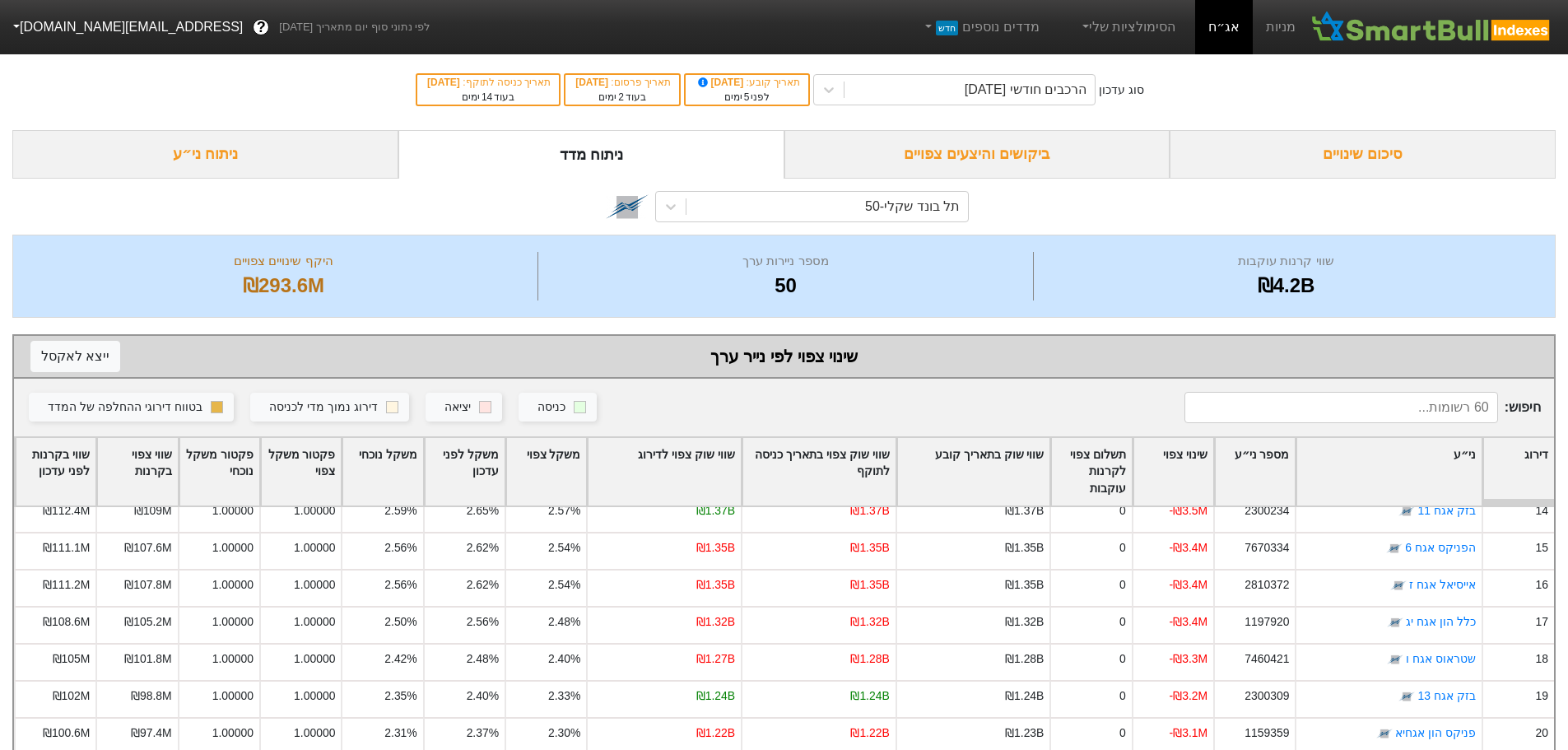
click at [1026, 153] on div "ביקושים והיצעים צפויים" at bounding box center [977, 154] width 386 height 49
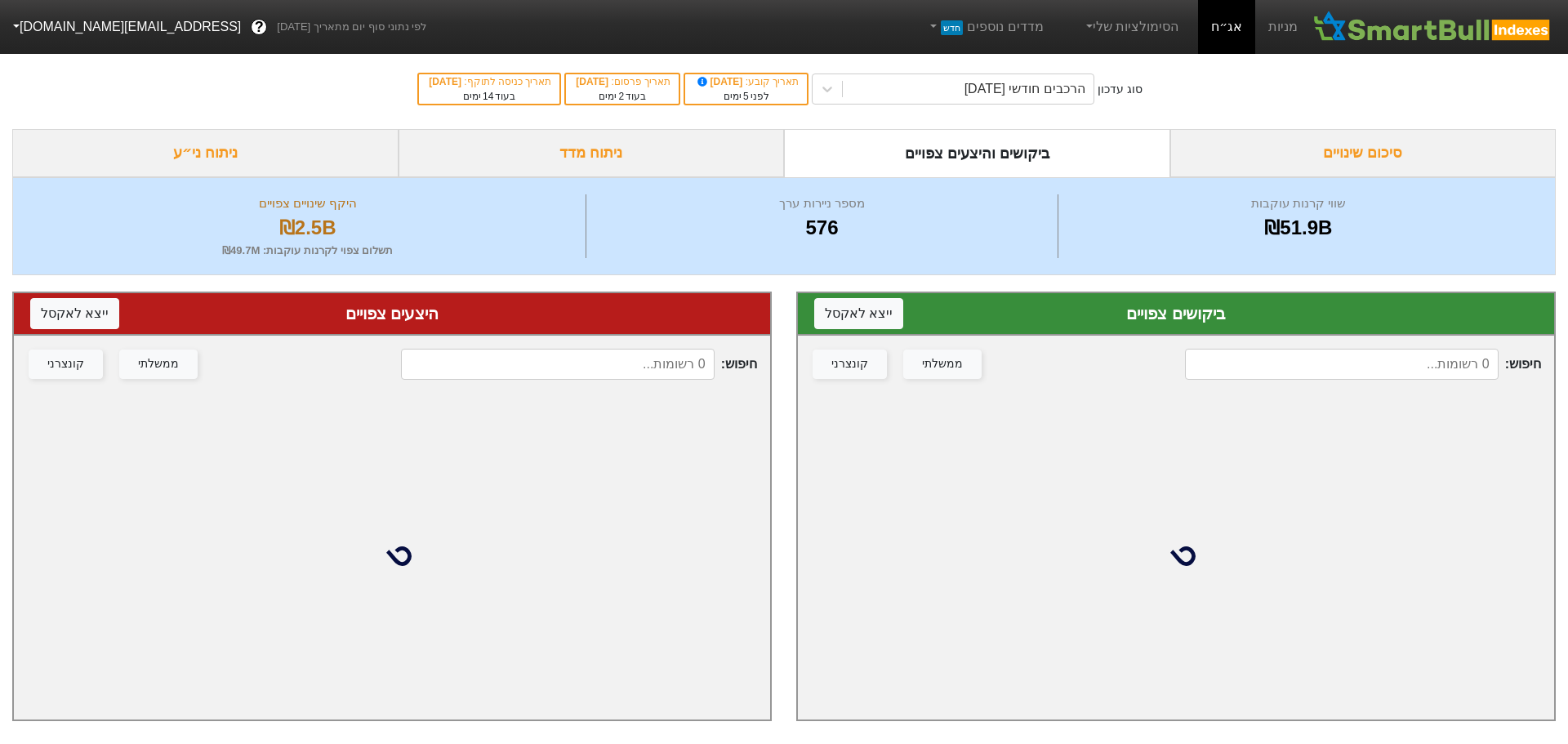
click at [1389, 350] on input at bounding box center [1341, 363] width 313 height 31
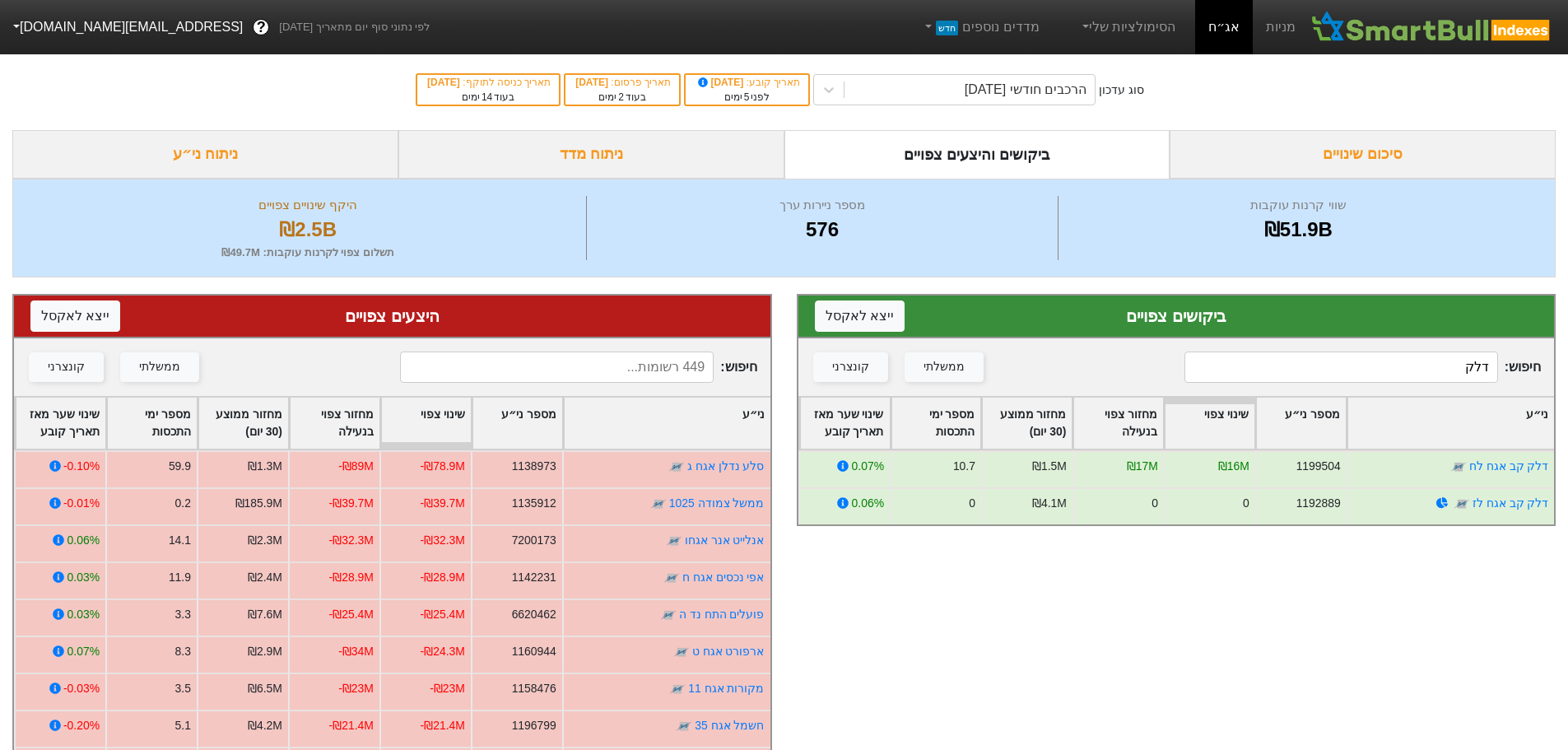
type input "דלק"
click at [629, 375] on input at bounding box center [556, 366] width 313 height 31
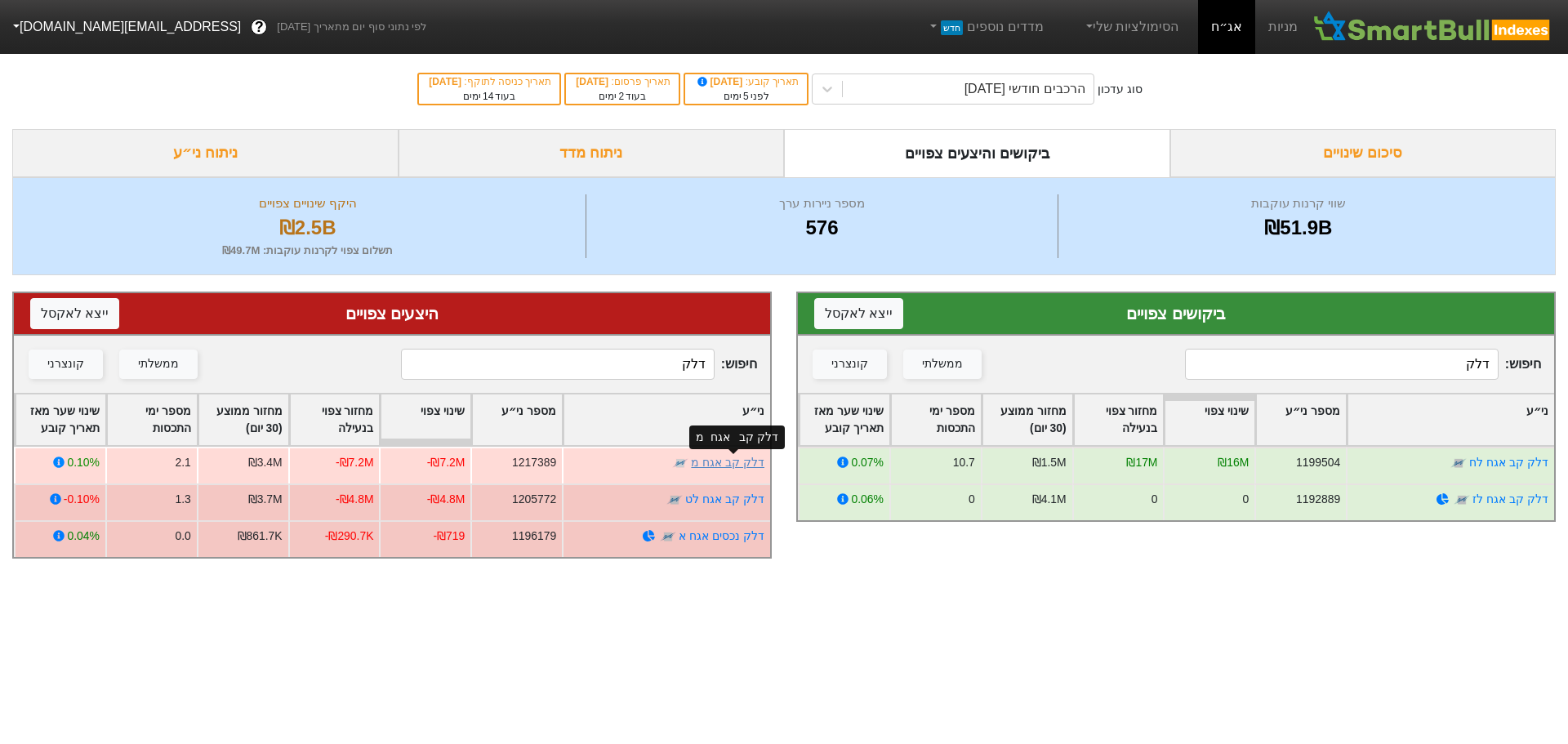
type input "דלק"
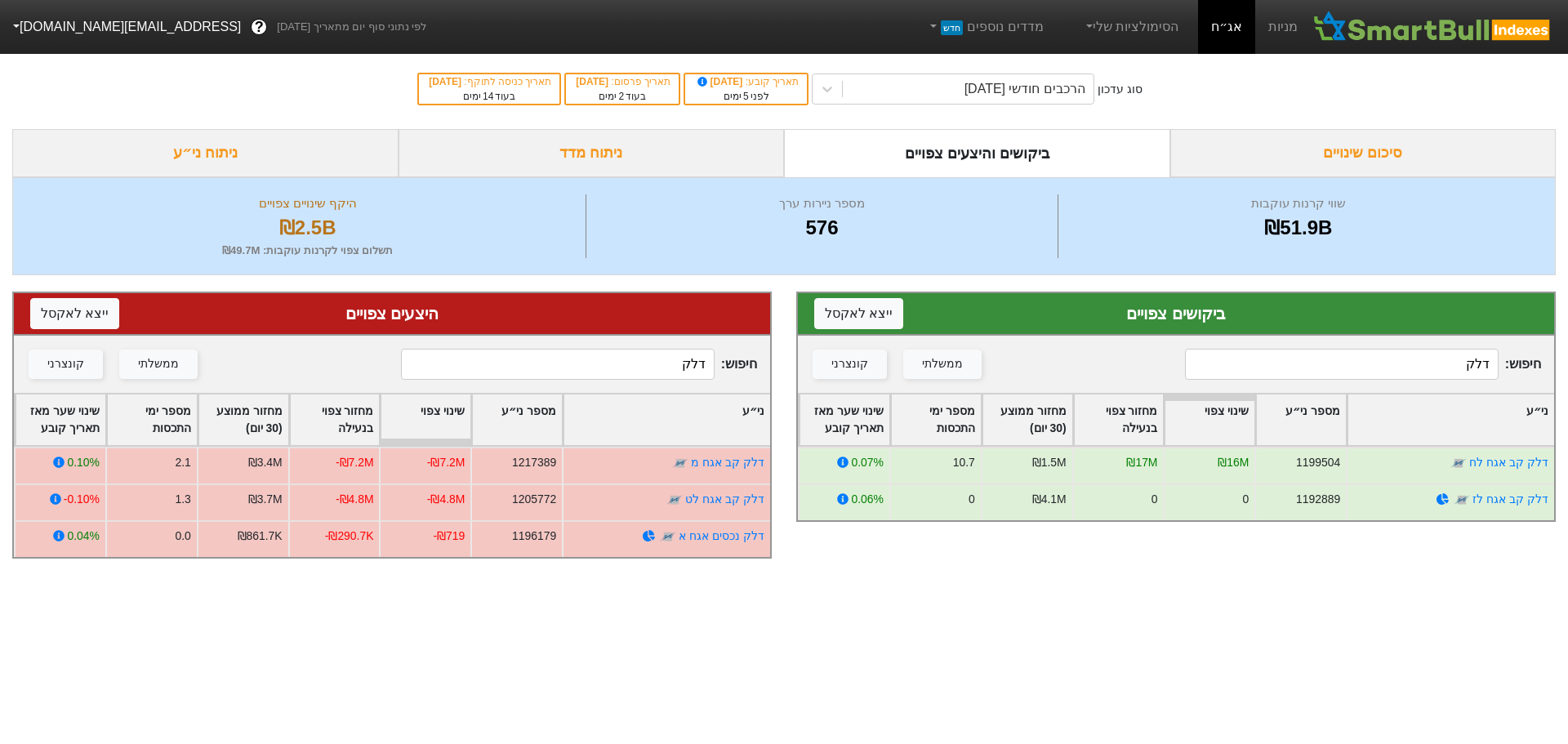
click at [1351, 364] on input "דלק" at bounding box center [1341, 363] width 313 height 31
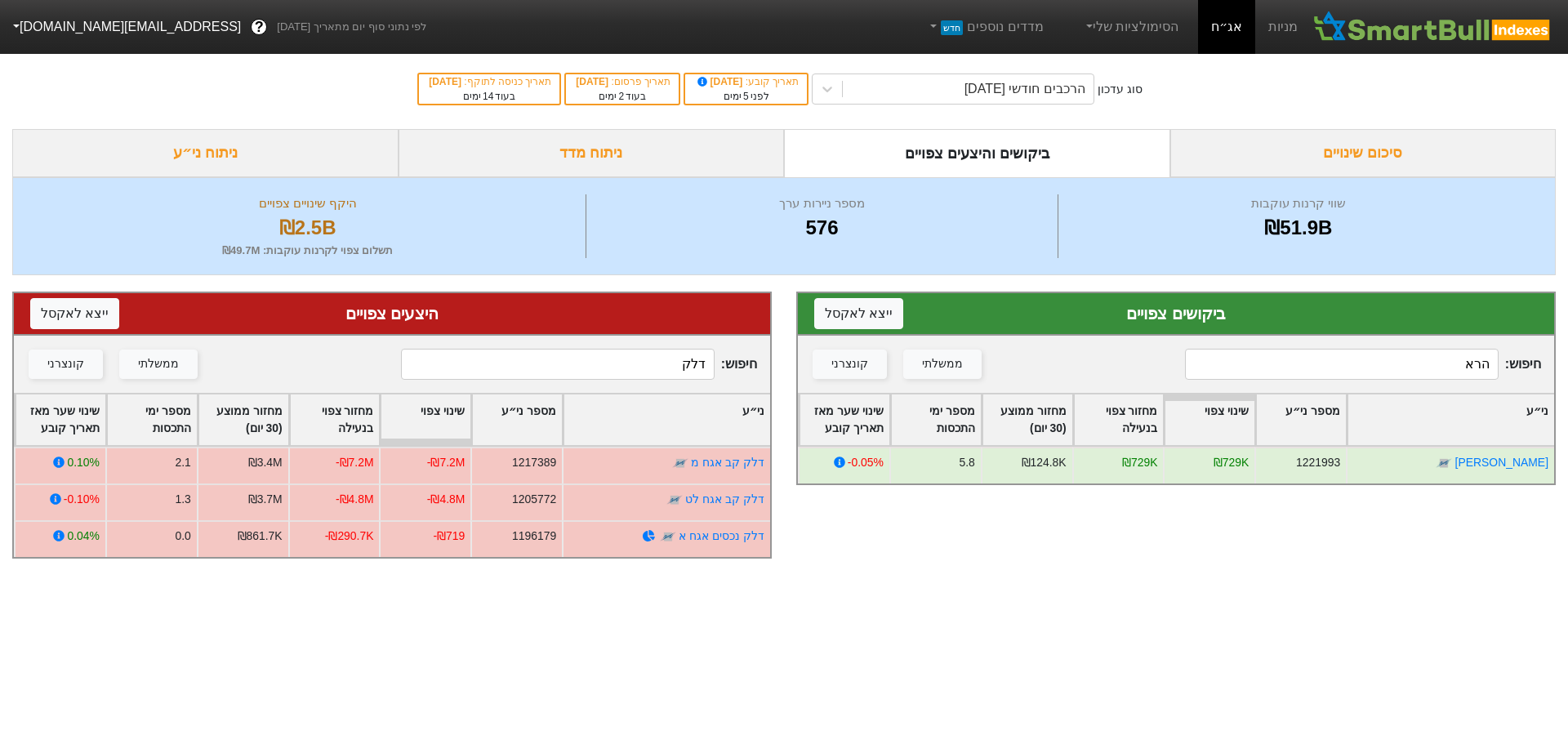
type input "הרא"
click at [663, 368] on input "דלק" at bounding box center [558, 363] width 313 height 31
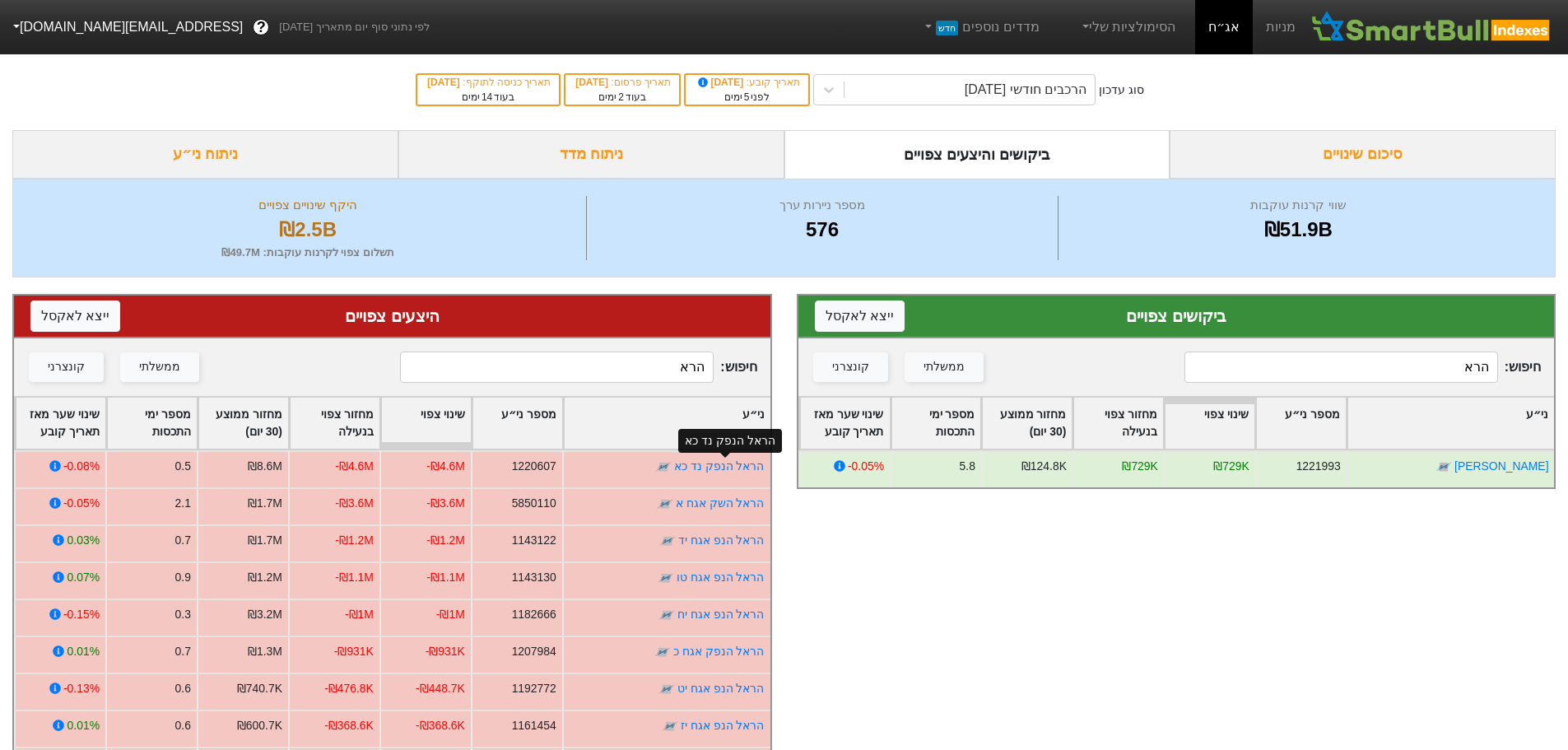
type input "הרא"
click at [1063, 98] on div "הרכבים חודשי [DATE]" at bounding box center [1025, 89] width 122 height 19
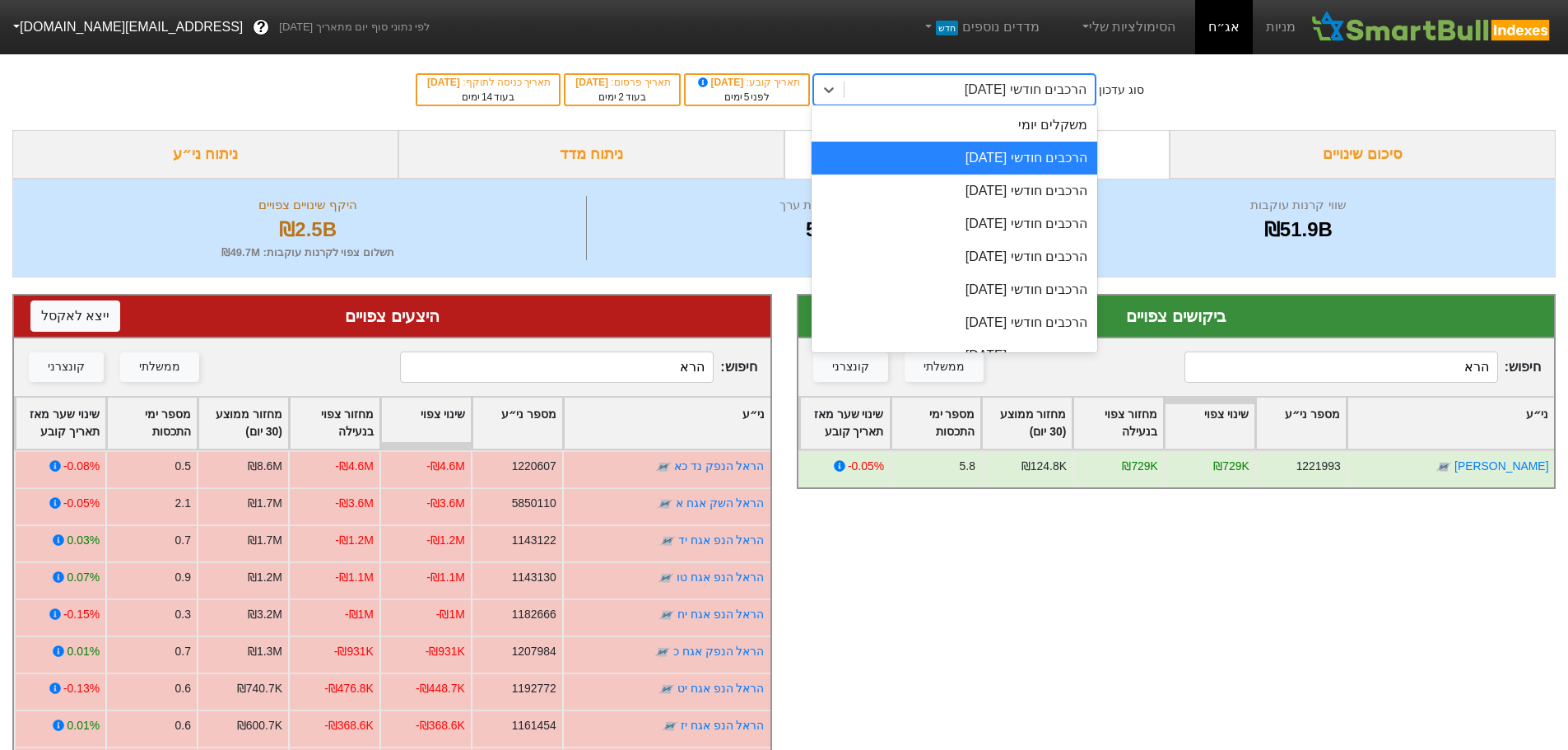
drag, startPoint x: 1033, startPoint y: 161, endPoint x: 1074, endPoint y: 172, distance: 42.4
click at [1033, 161] on div "הרכבים חודשי [DATE]" at bounding box center [955, 157] width 286 height 33
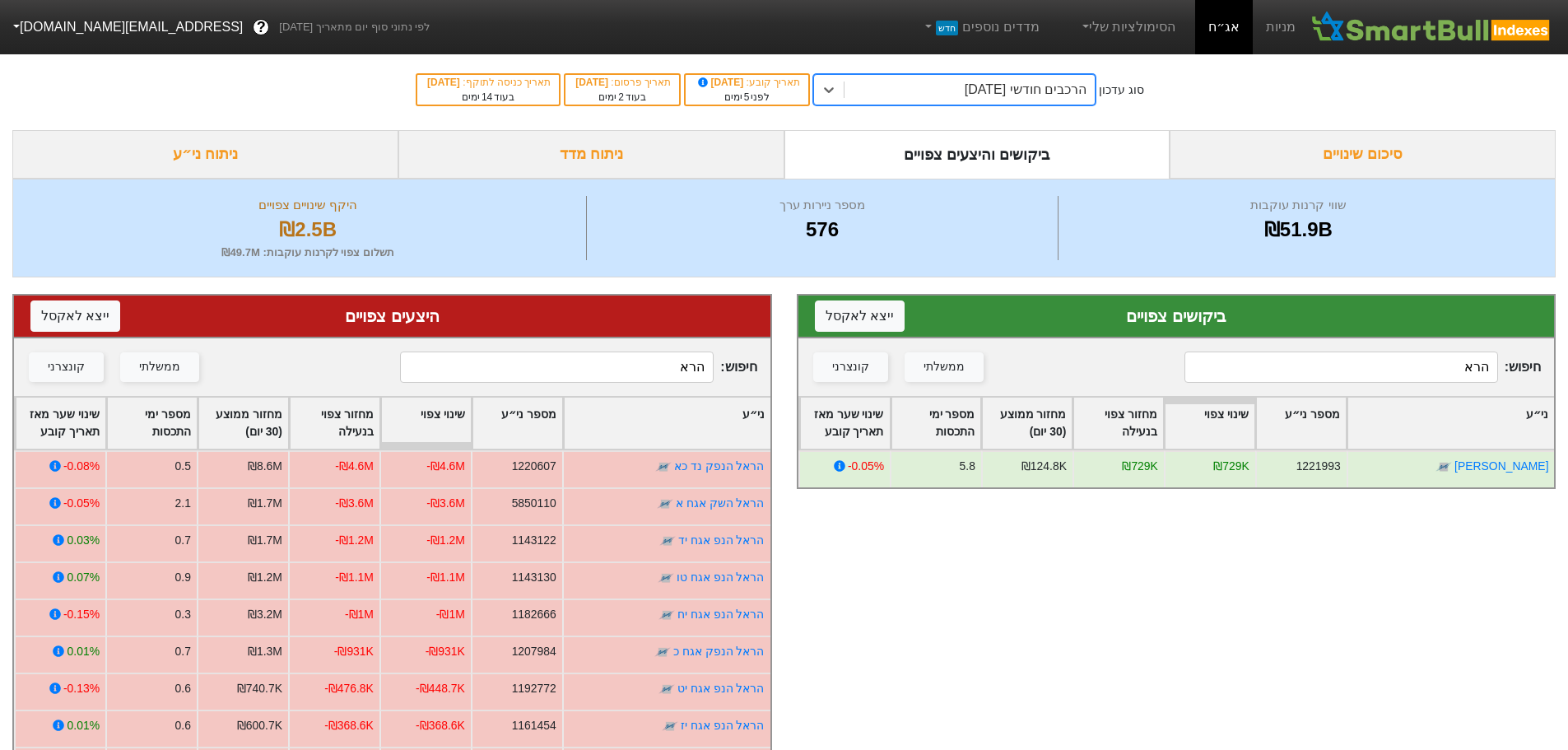
click at [1341, 377] on input "הרא" at bounding box center [1340, 366] width 313 height 31
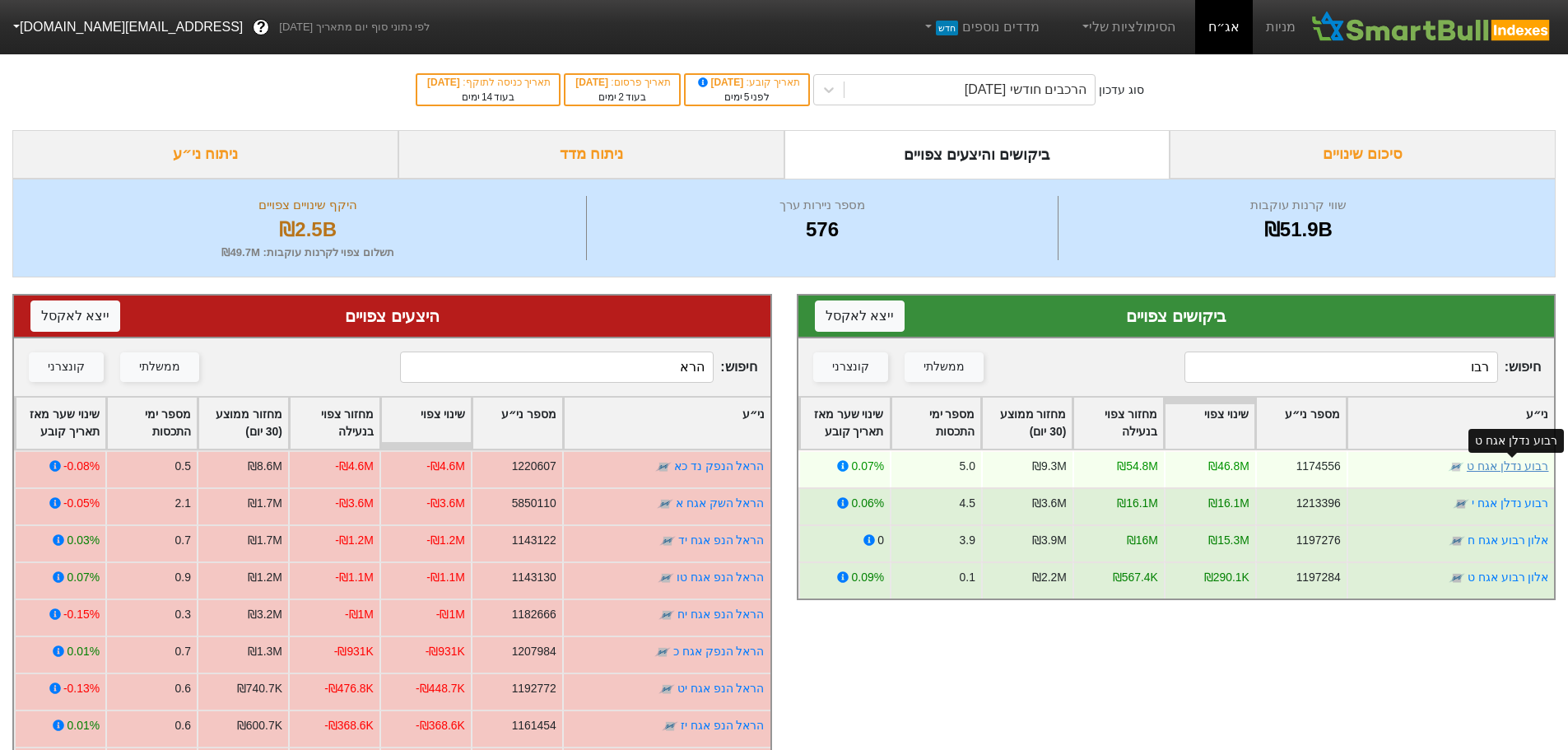
type input "רבו"
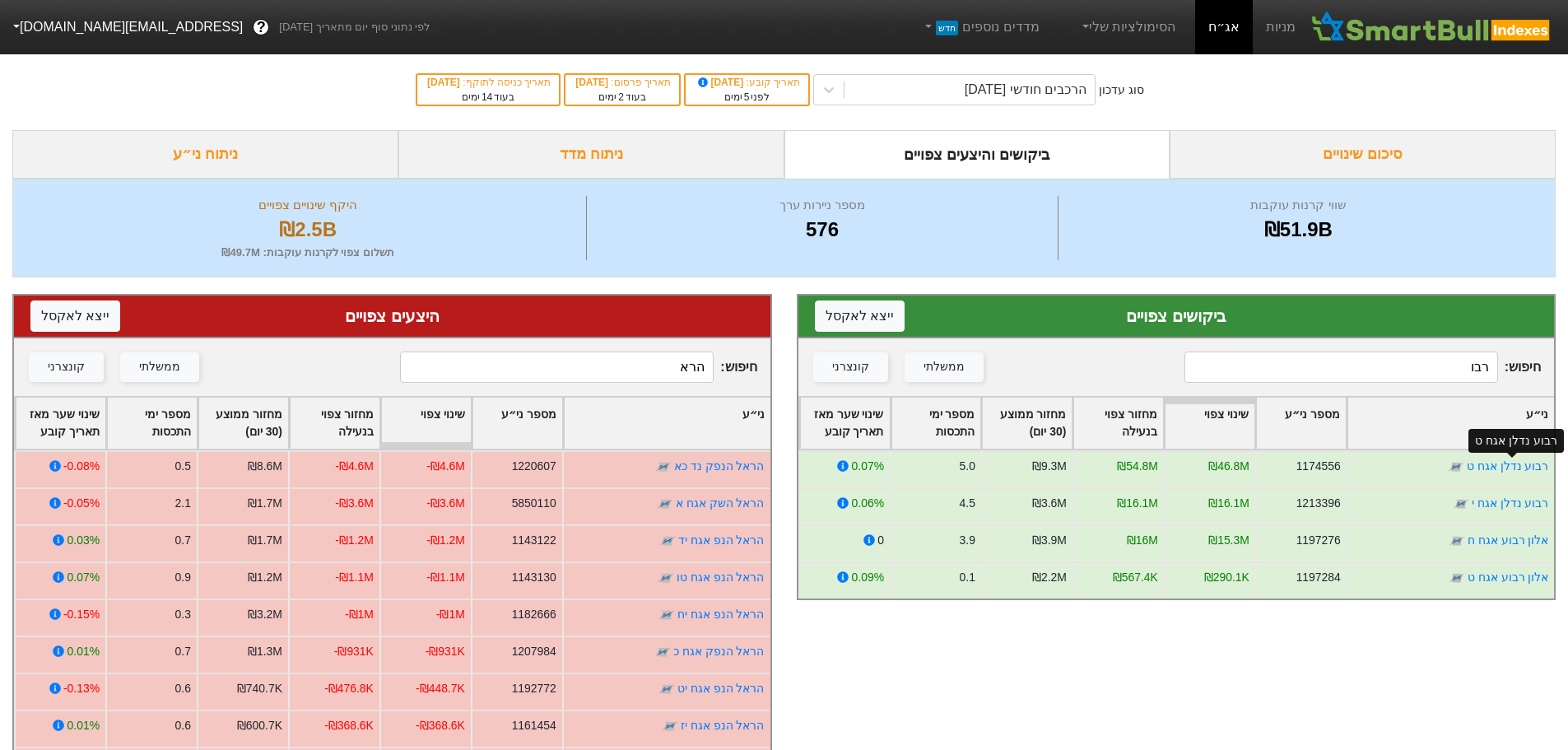
click at [1501, 467] on link "רבוע נדלן אגח ט" at bounding box center [1506, 465] width 82 height 13
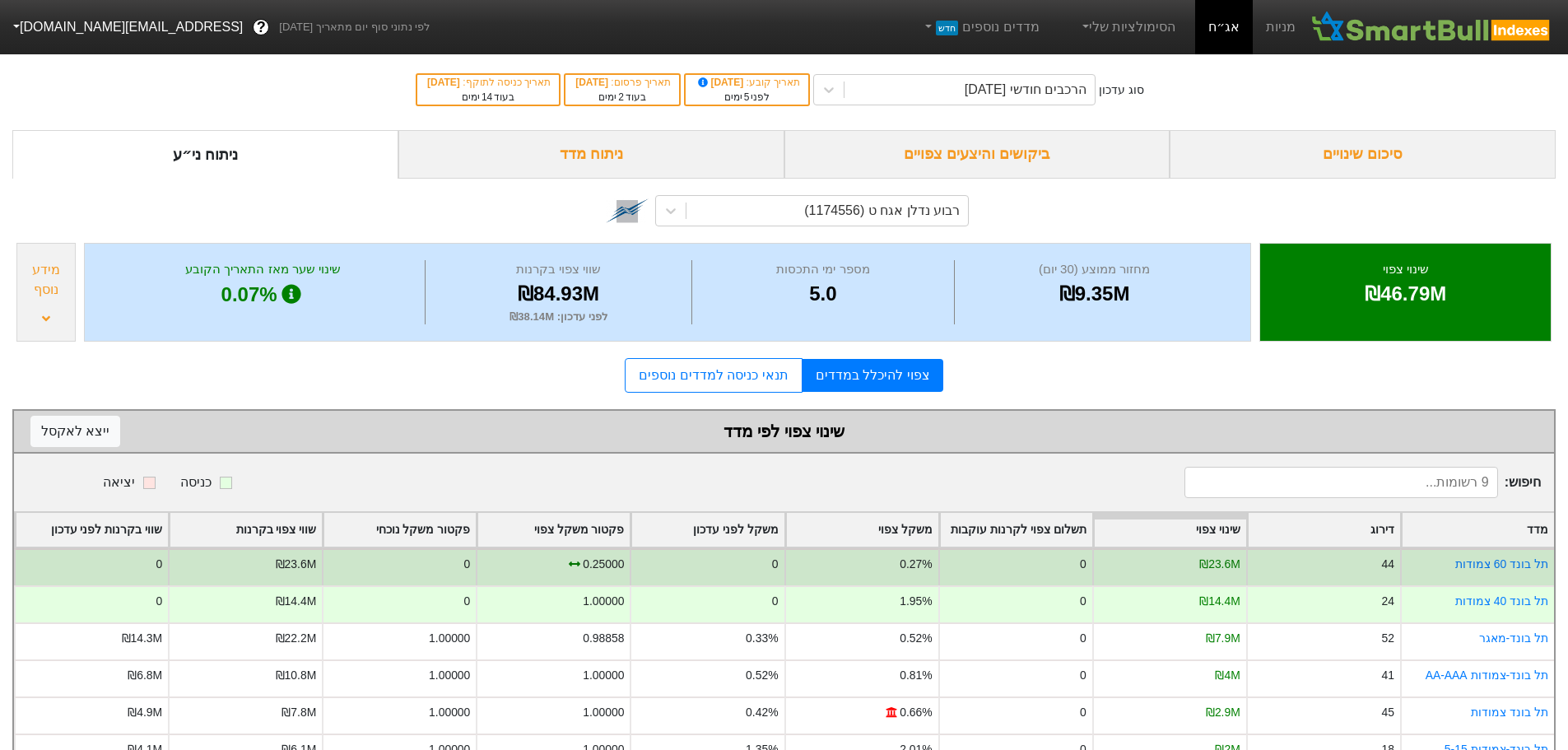
scroll to position [162, 0]
